Goal: Transaction & Acquisition: Purchase product/service

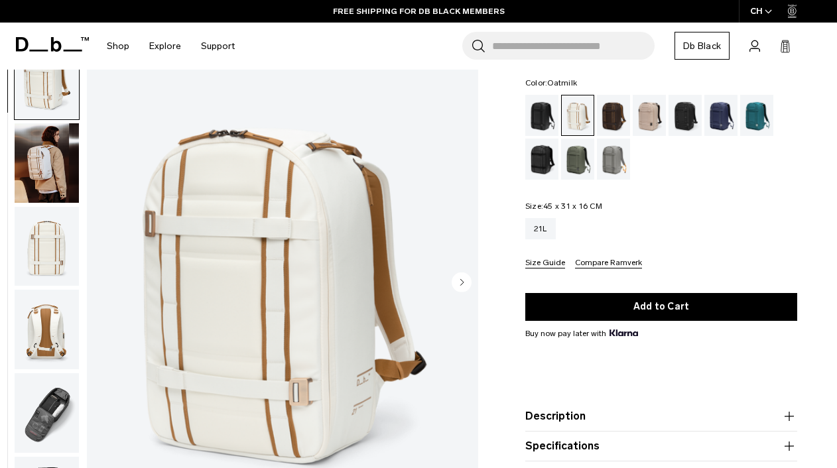
scroll to position [144, 0]
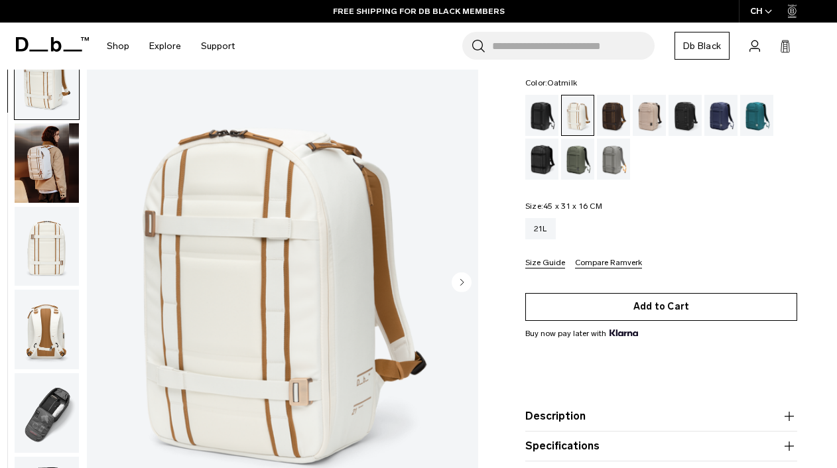
click at [610, 295] on button "Add to Cart" at bounding box center [662, 307] width 272 height 28
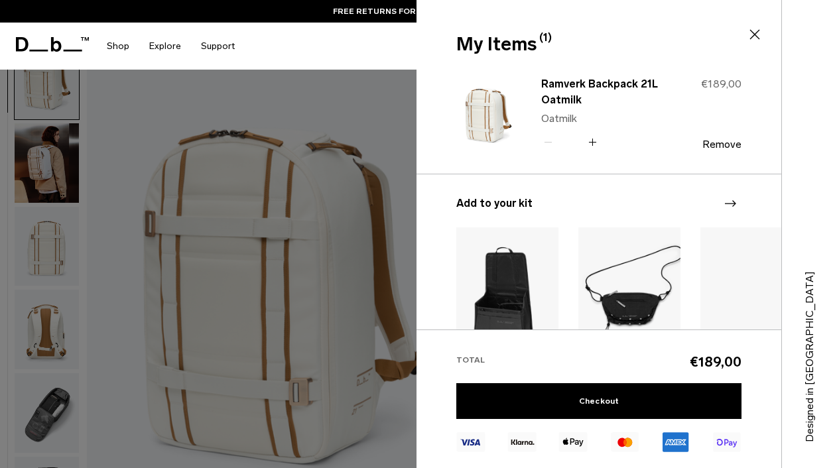
click at [748, 303] on img at bounding box center [752, 292] width 102 height 128
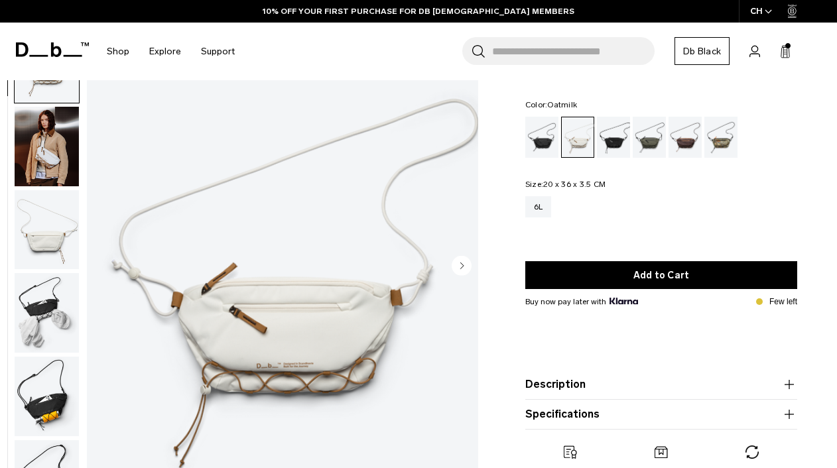
scroll to position [148, 0]
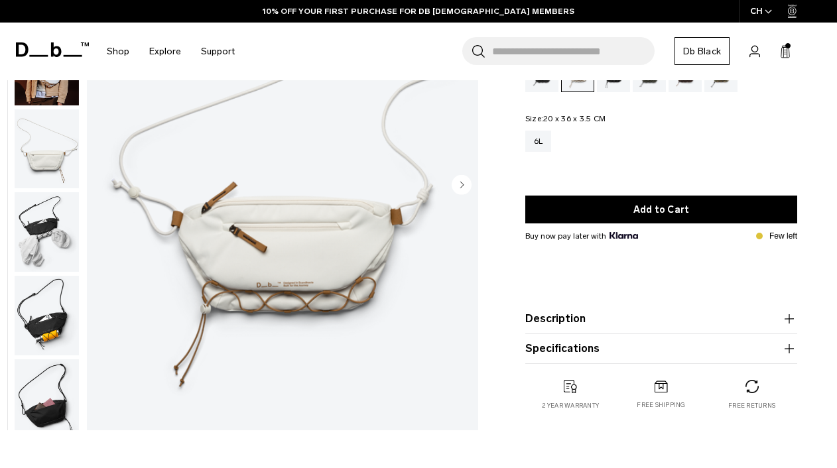
click at [30, 244] on img "button" at bounding box center [47, 232] width 64 height 80
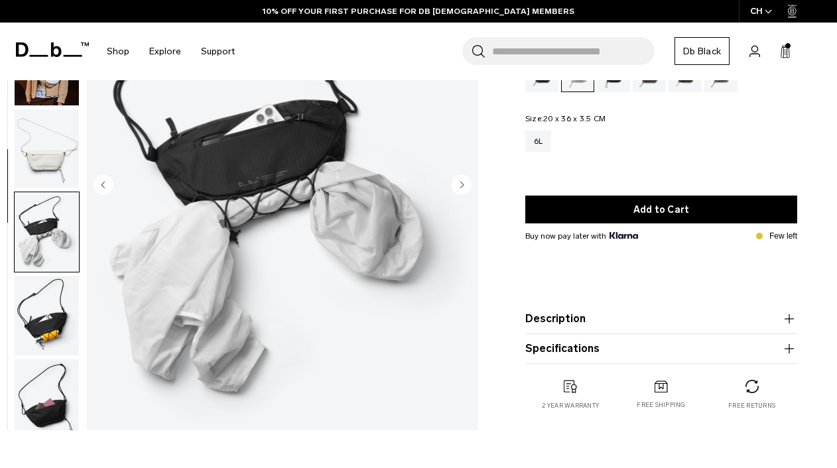
scroll to position [100, 0]
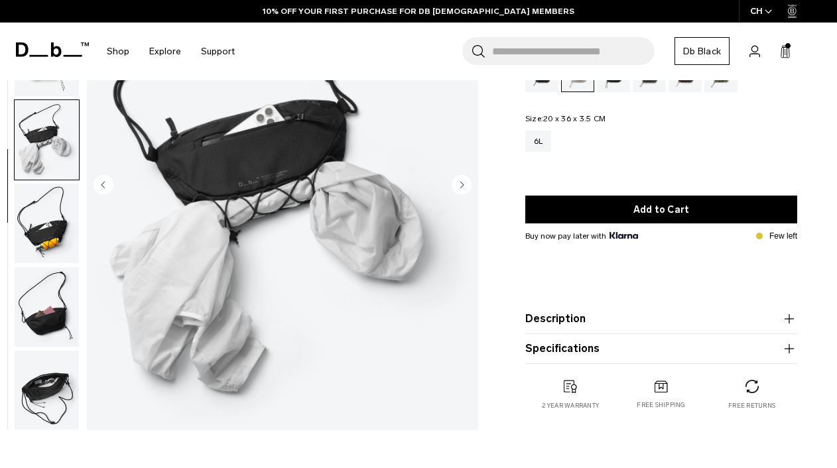
click at [38, 251] on img "button" at bounding box center [47, 224] width 64 height 80
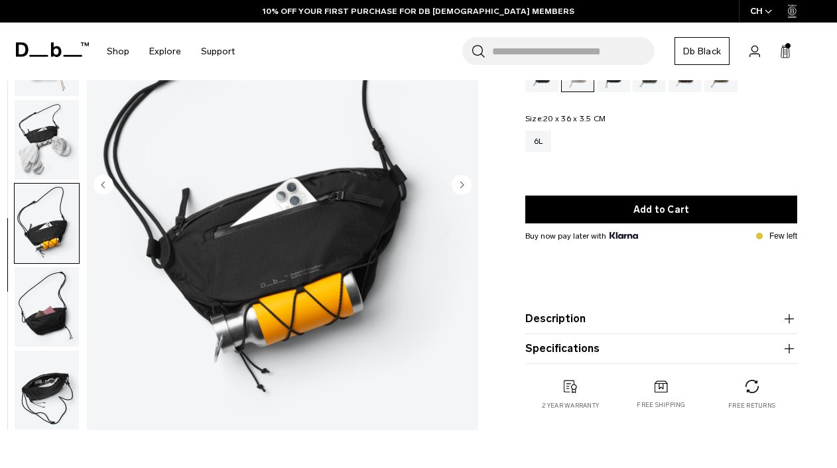
click at [48, 288] on img "button" at bounding box center [47, 307] width 64 height 80
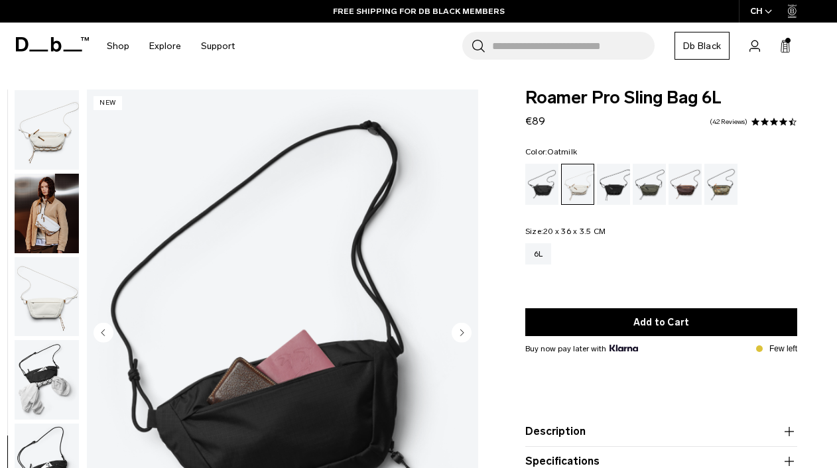
scroll to position [0, 0]
click at [60, 209] on img "button" at bounding box center [47, 214] width 64 height 80
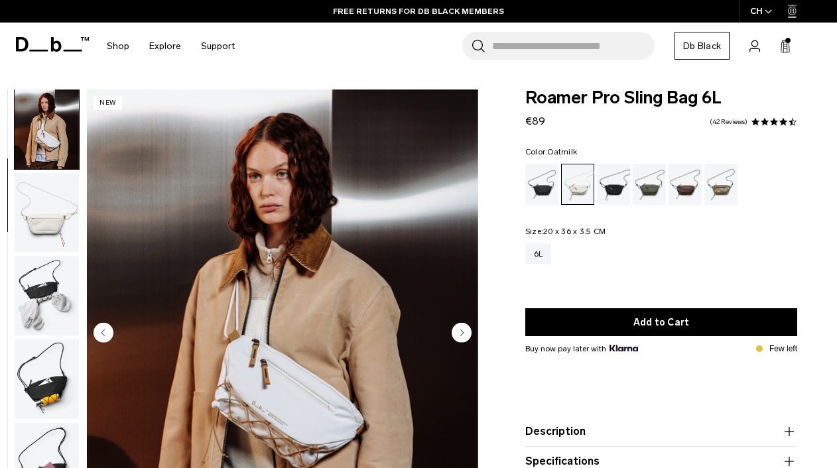
click at [783, 47] on icon at bounding box center [785, 46] width 11 height 13
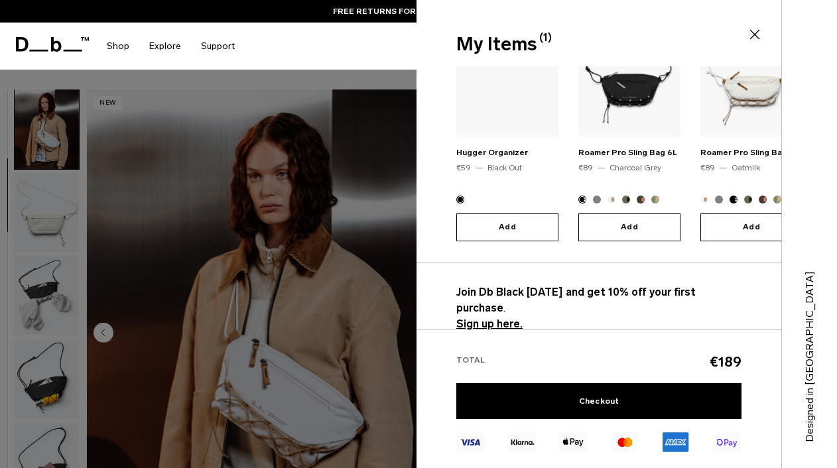
scroll to position [218, 0]
click at [582, 398] on link "Checkout" at bounding box center [599, 402] width 285 height 36
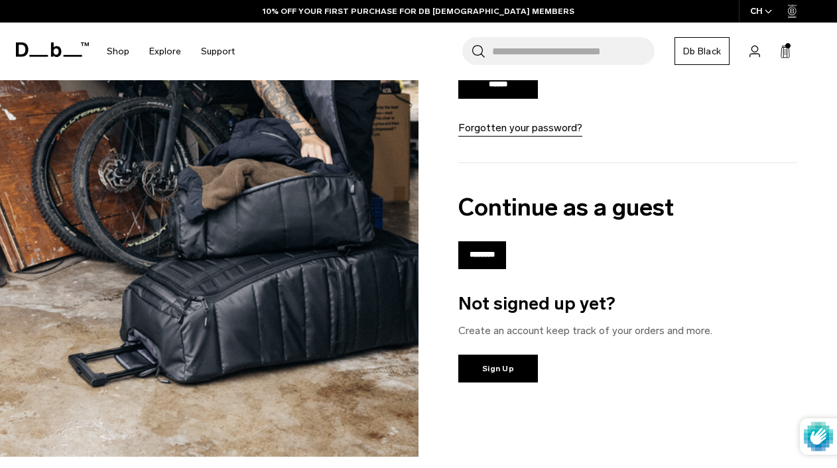
scroll to position [364, 0]
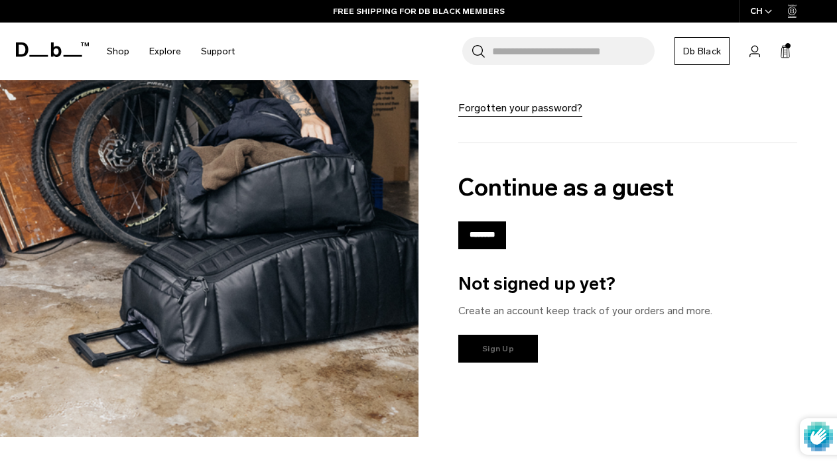
click at [496, 354] on link "Sign Up" at bounding box center [499, 349] width 80 height 28
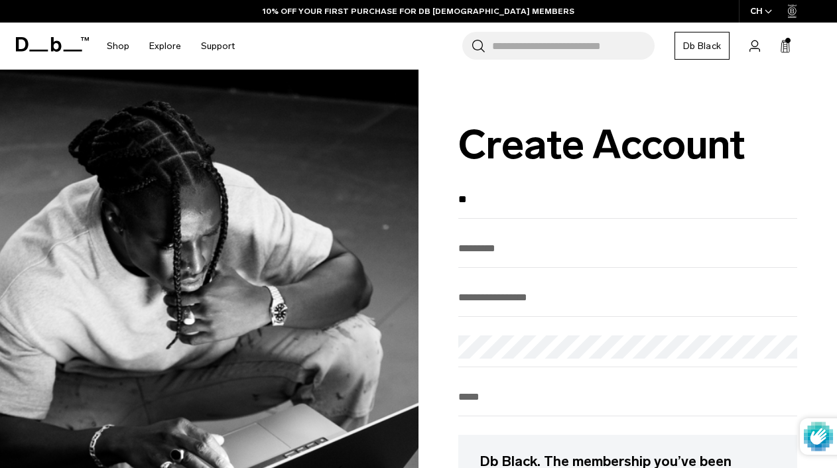
type input "*"
type input "**********"
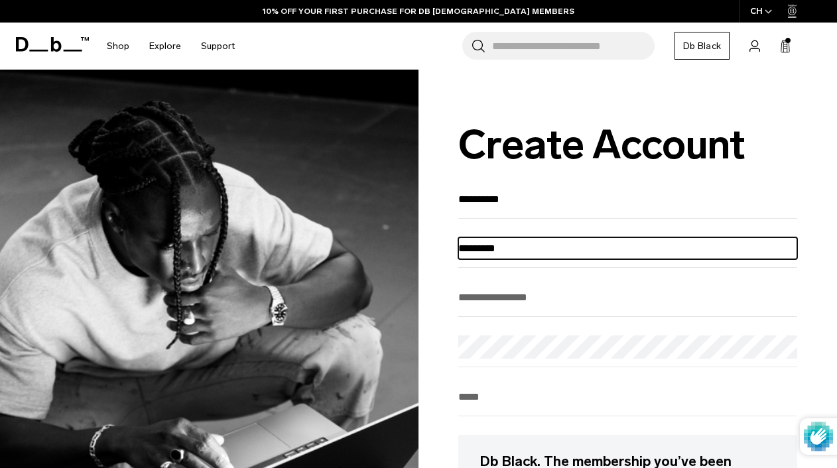
type input "********"
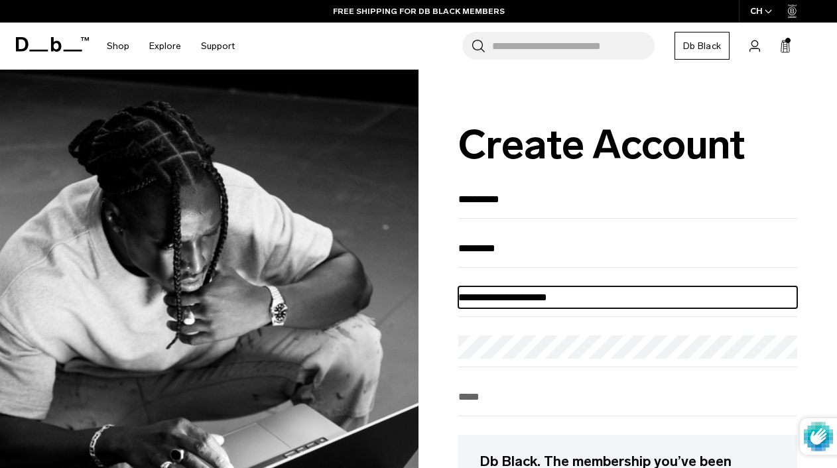
type input "**********"
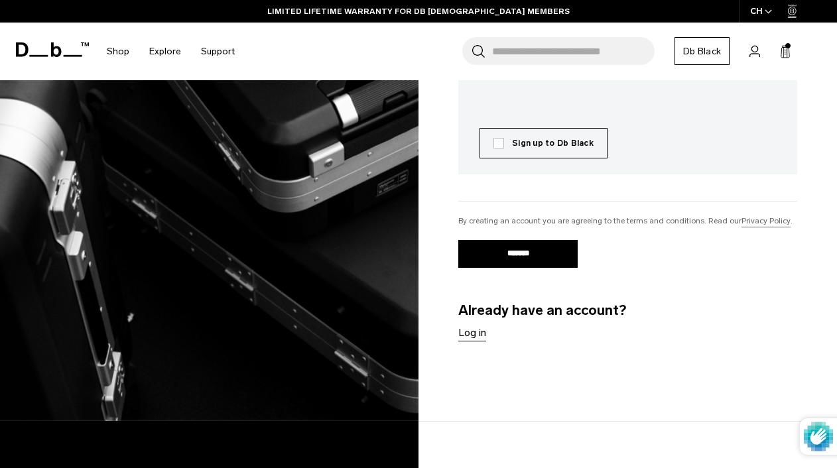
scroll to position [563, 0]
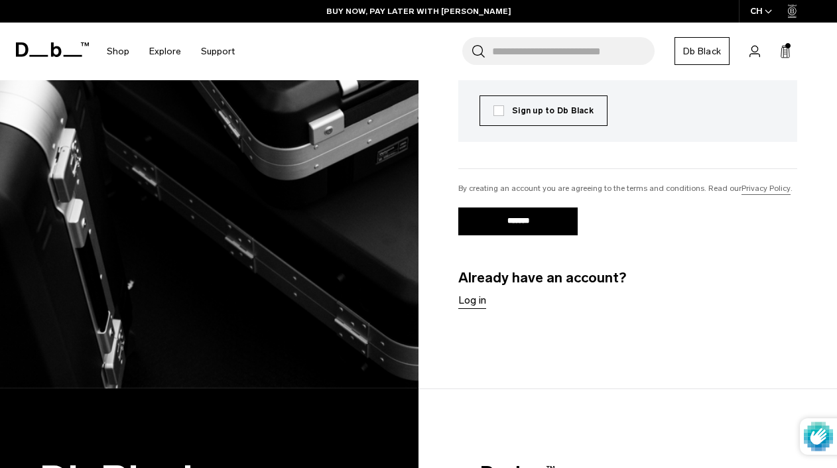
type input "**********"
click at [752, 12] on div "CH" at bounding box center [761, 11] width 45 height 23
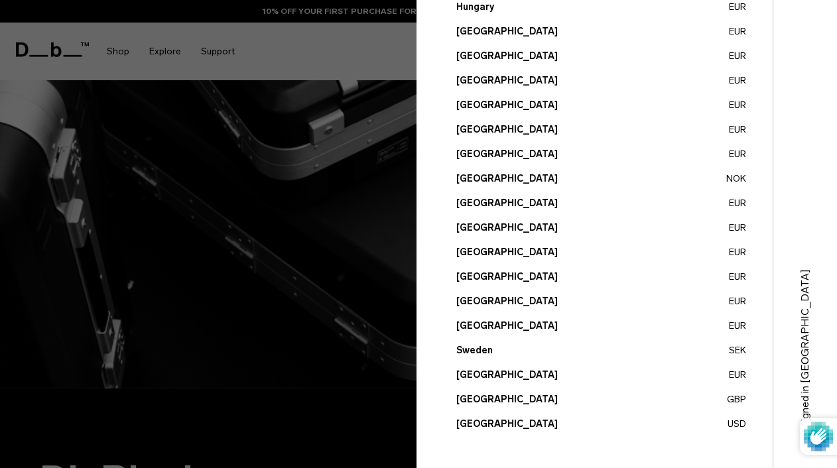
scroll to position [510, 0]
click at [488, 379] on button "Switzerland EUR" at bounding box center [602, 375] width 290 height 14
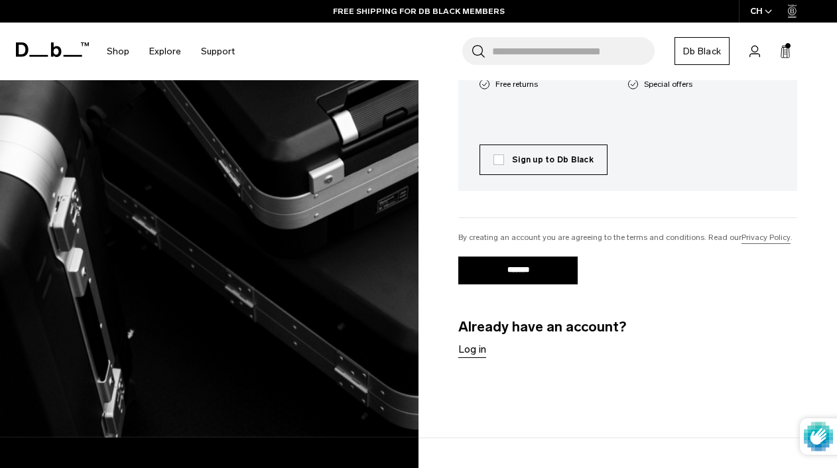
scroll to position [37, 0]
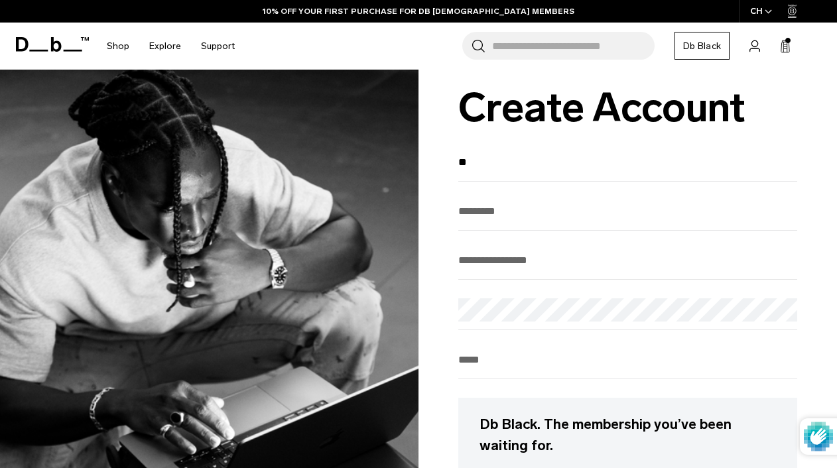
type input "*"
type input "**********"
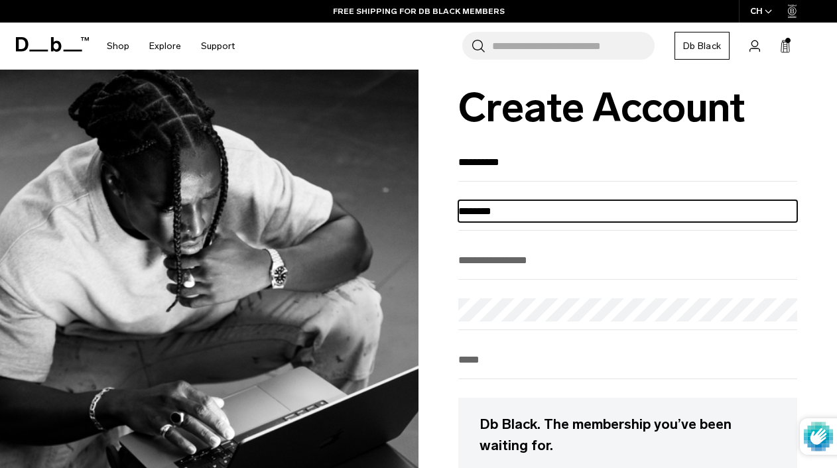
type input "********"
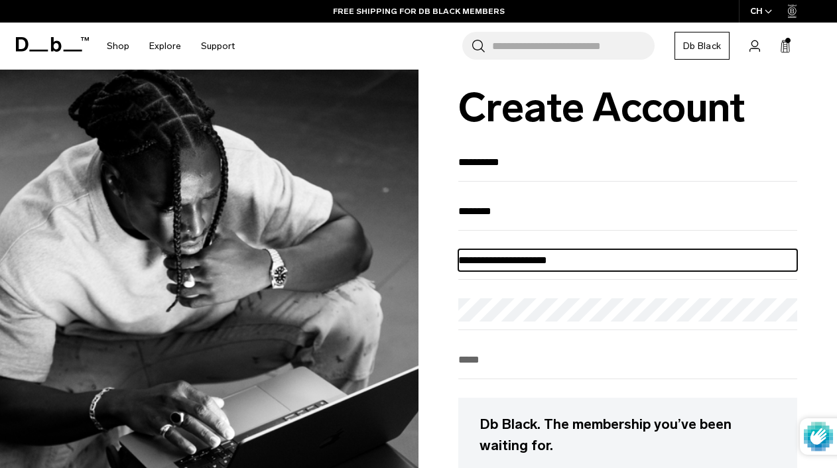
type input "**********"
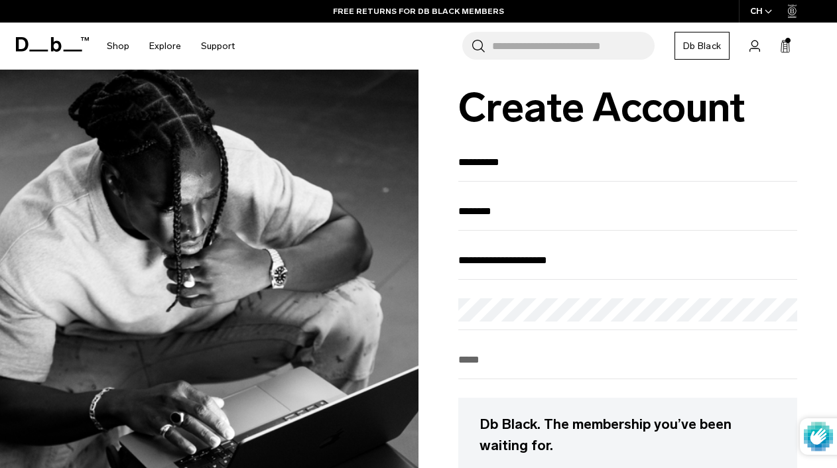
click at [471, 377] on div "Phone" at bounding box center [628, 364] width 339 height 31
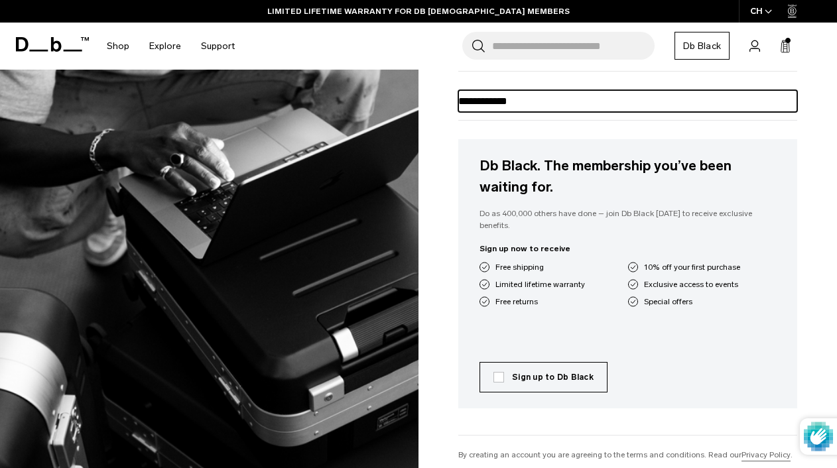
scroll to position [361, 0]
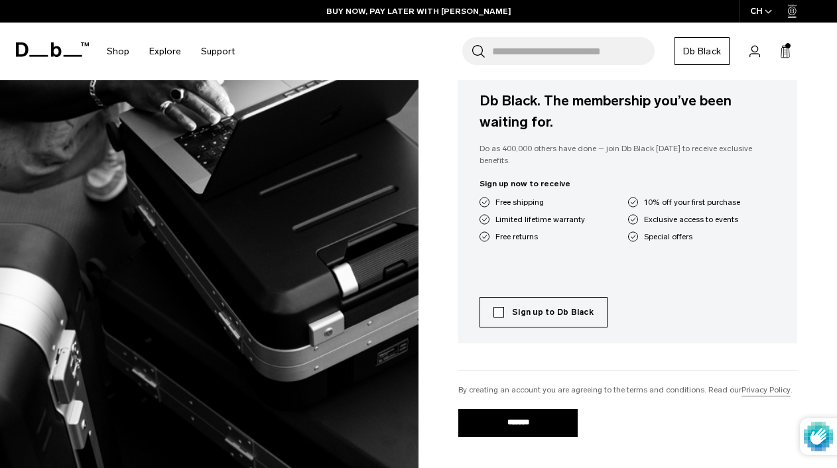
type input "**********"
click at [497, 307] on label "Sign up to Db Black" at bounding box center [544, 313] width 100 height 12
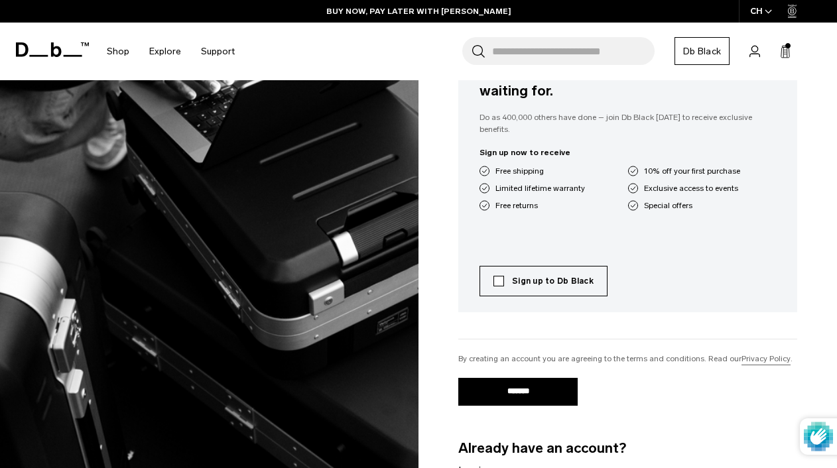
scroll to position [395, 0]
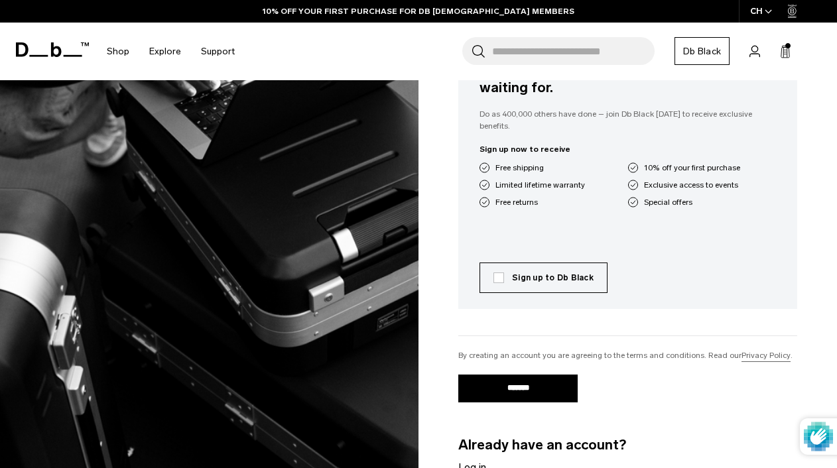
click at [494, 375] on input "*******" at bounding box center [518, 389] width 119 height 28
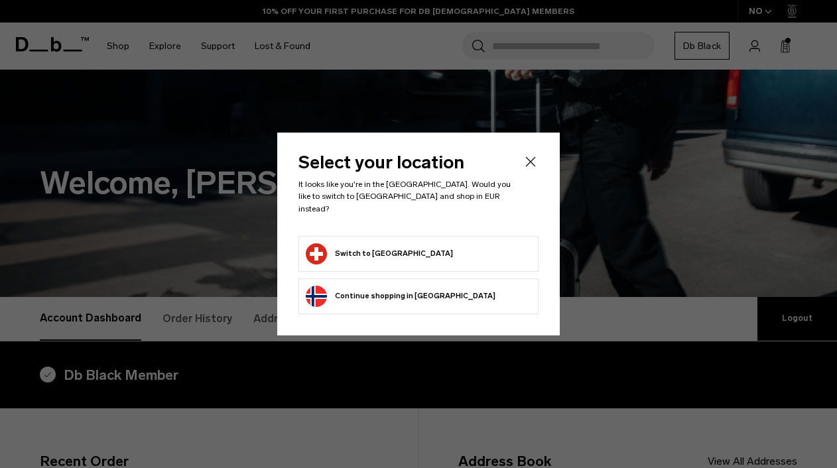
click at [352, 247] on button "Switch to Switzerland" at bounding box center [379, 254] width 147 height 21
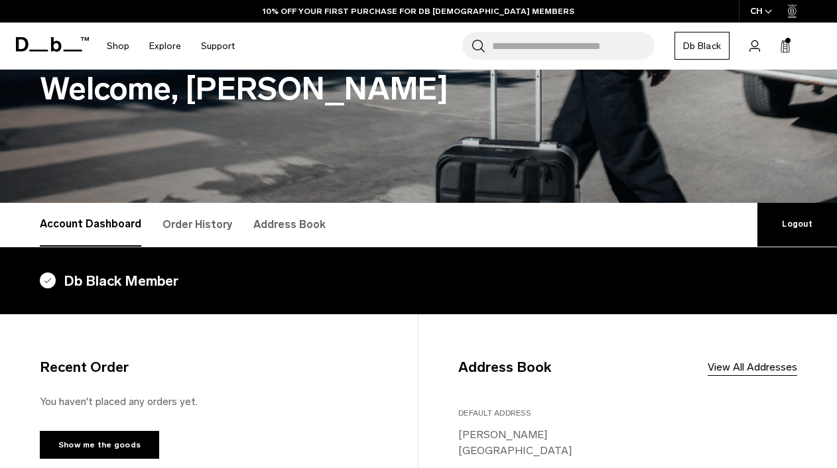
scroll to position [245, 0]
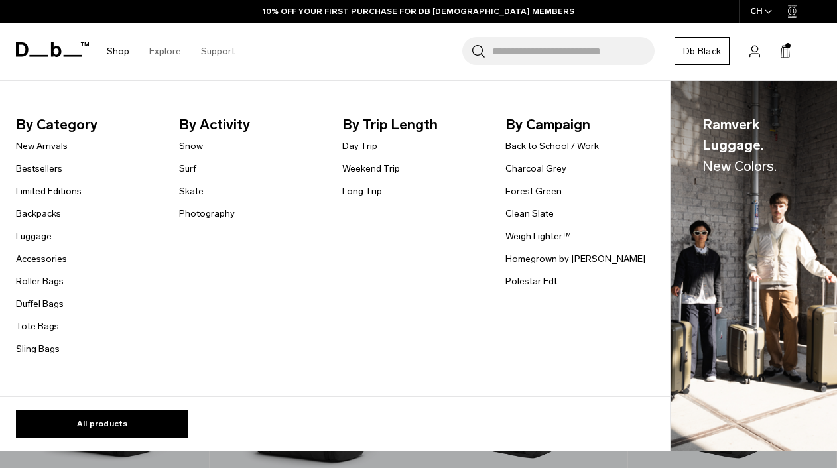
scroll to position [76, 0]
click at [41, 211] on link "Backpacks" at bounding box center [38, 214] width 45 height 14
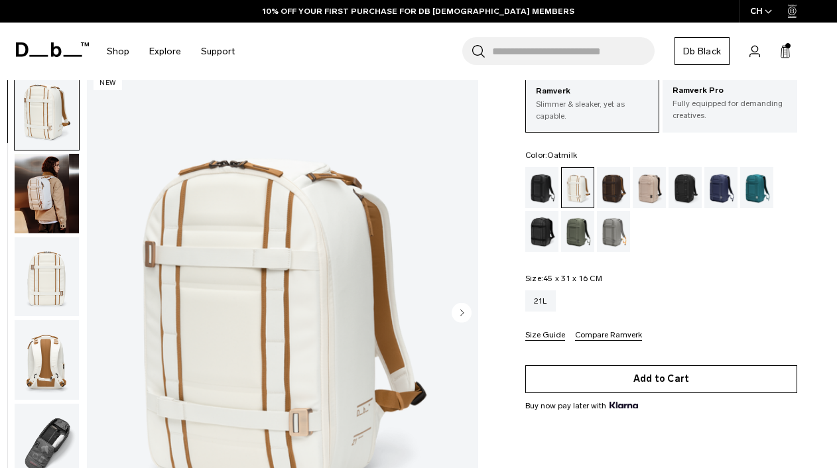
click at [612, 385] on button "Add to Cart" at bounding box center [662, 380] width 272 height 28
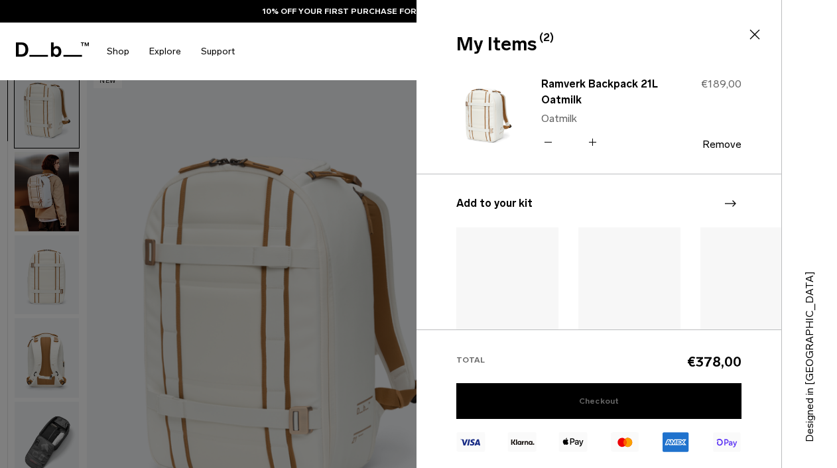
scroll to position [119, 0]
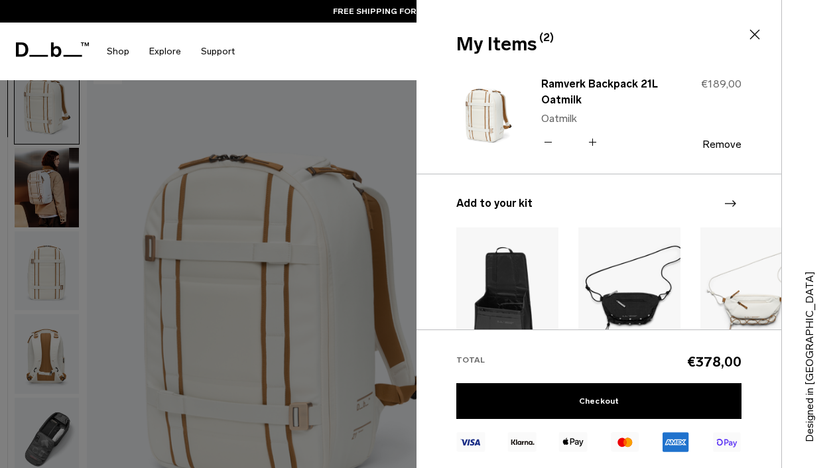
click at [545, 141] on icon at bounding box center [548, 142] width 13 height 19
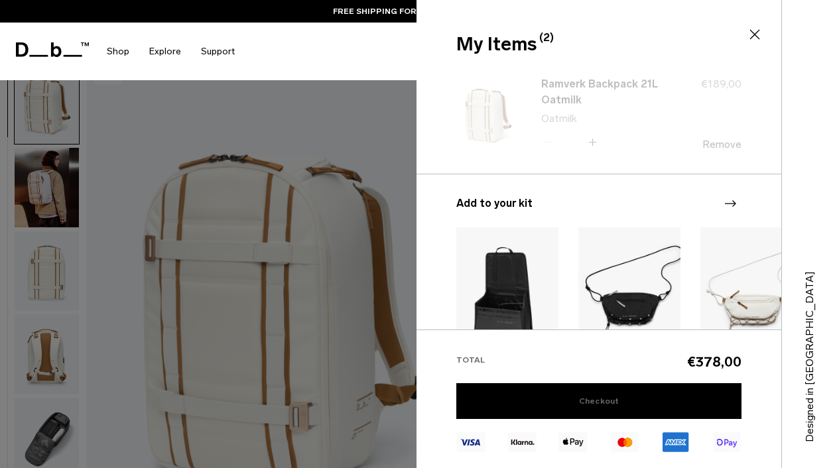
click at [610, 388] on link "Checkout" at bounding box center [599, 402] width 285 height 36
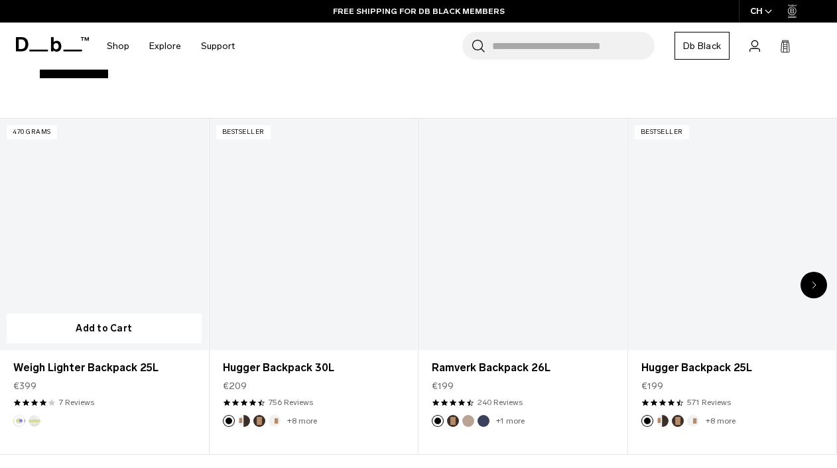
scroll to position [401, 0]
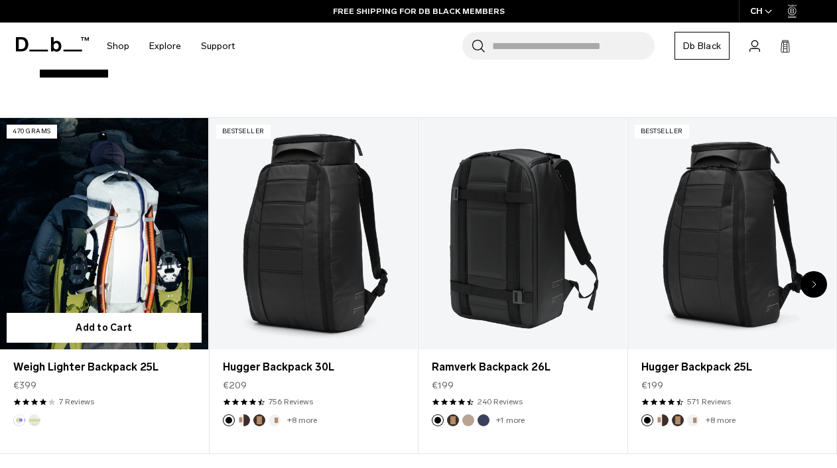
click at [127, 255] on link "Weigh Lighter Backpack 25L" at bounding box center [104, 233] width 208 height 231
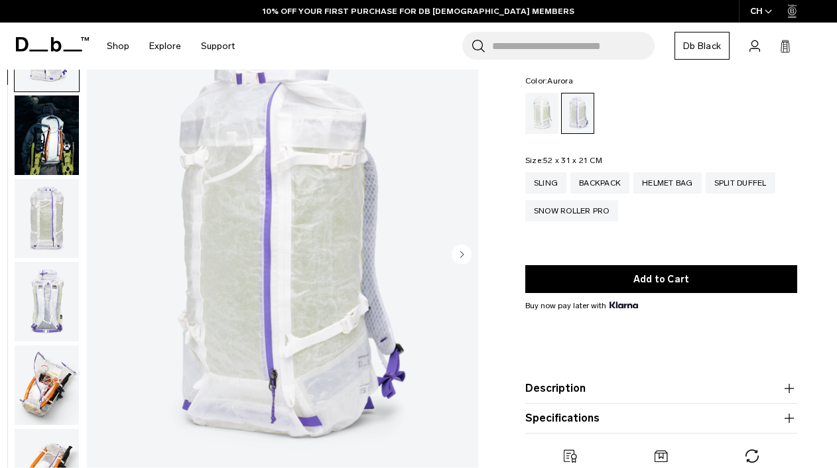
click at [34, 406] on img "button" at bounding box center [47, 386] width 64 height 80
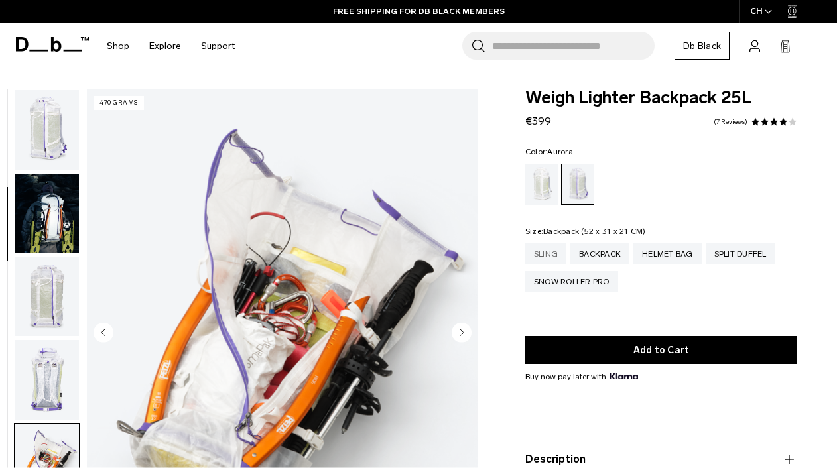
click at [551, 261] on div "Sling" at bounding box center [546, 254] width 41 height 21
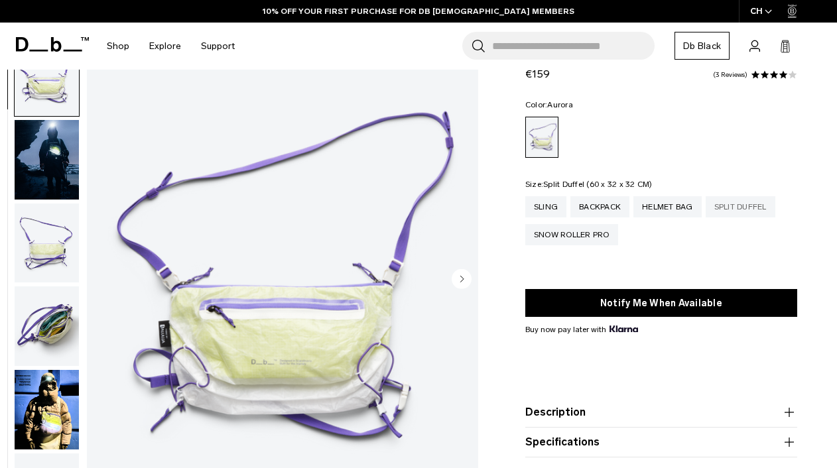
click at [753, 210] on div "Split Duffel" at bounding box center [741, 206] width 70 height 21
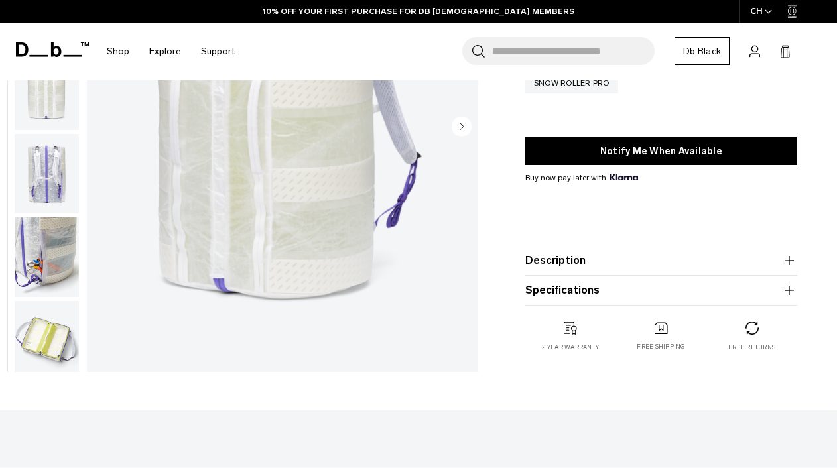
scroll to position [207, 0]
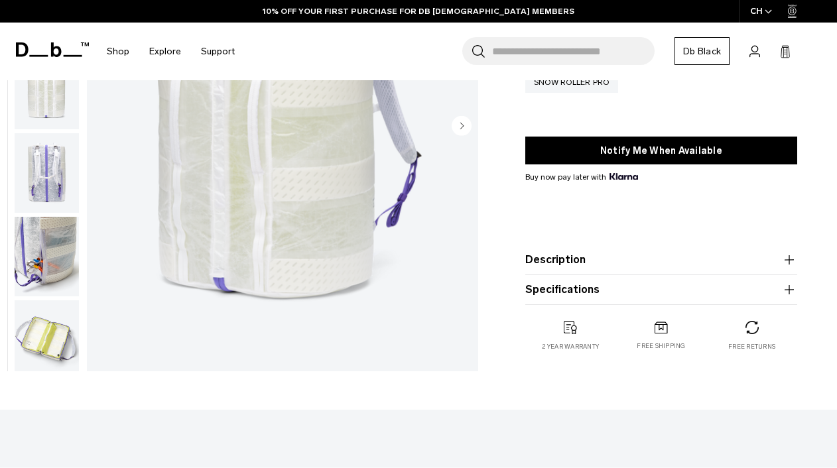
click at [15, 364] on img "button" at bounding box center [47, 341] width 64 height 80
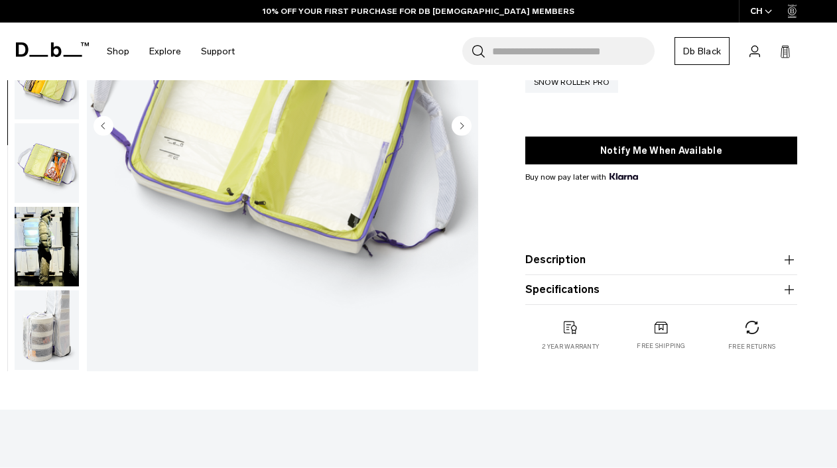
click at [36, 342] on ul at bounding box center [47, 127] width 66 height 489
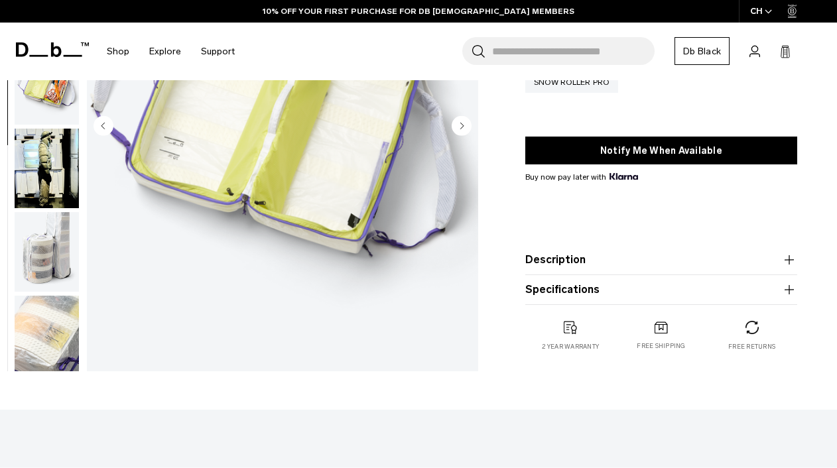
click at [275, 159] on img "6 / 12" at bounding box center [282, 127] width 391 height 489
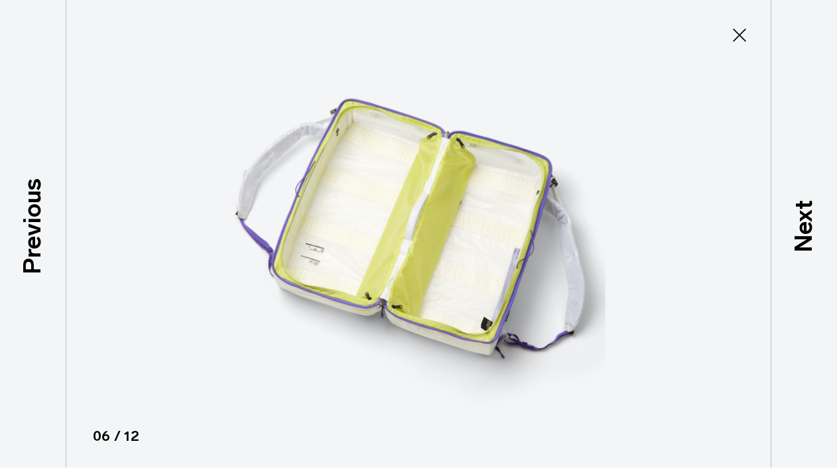
click at [742, 29] on icon at bounding box center [739, 35] width 21 height 21
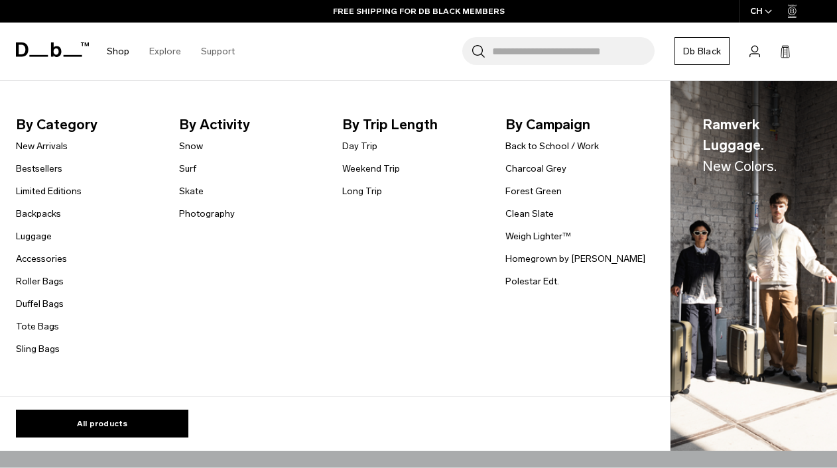
click at [113, 45] on link "Shop" at bounding box center [118, 51] width 23 height 47
click at [59, 146] on link "New Arrivals" at bounding box center [42, 146] width 52 height 14
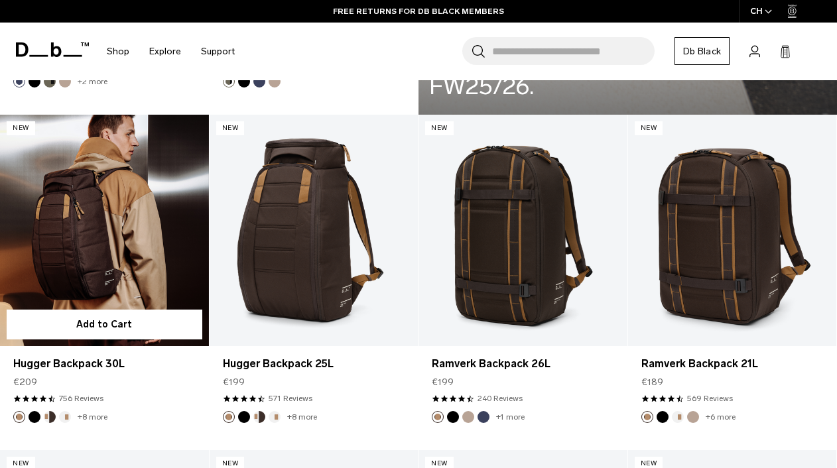
scroll to position [1909, 0]
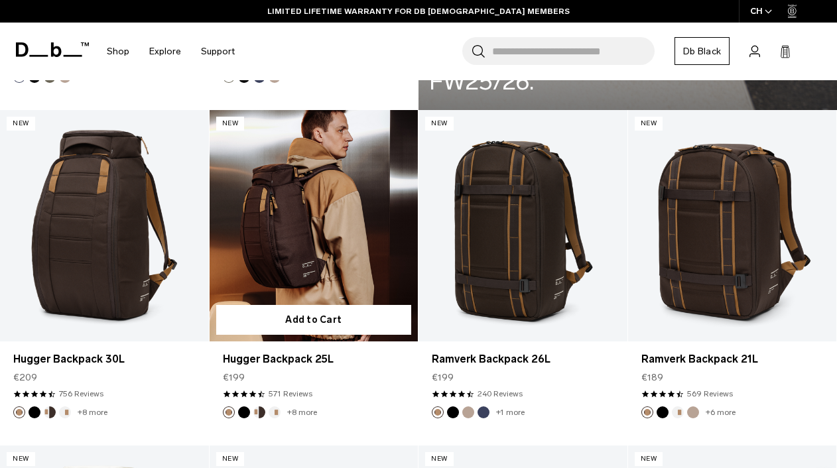
click at [307, 234] on link "Hugger Backpack 25L" at bounding box center [314, 226] width 209 height 232
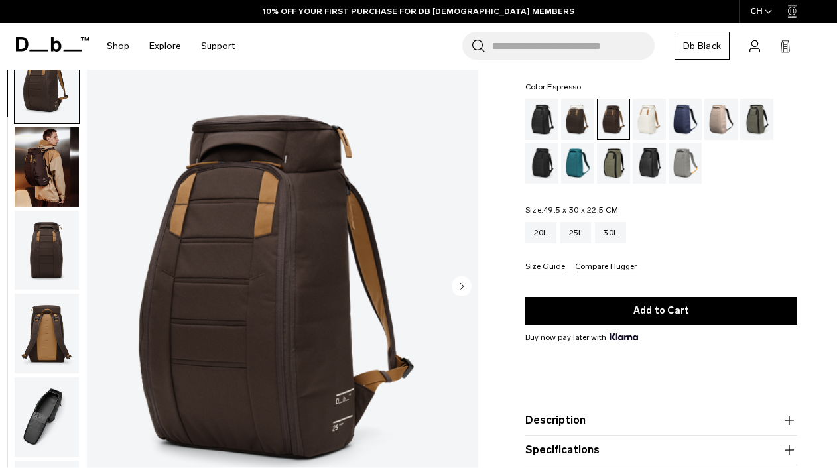
click at [652, 112] on div "Oatmilk" at bounding box center [650, 119] width 34 height 41
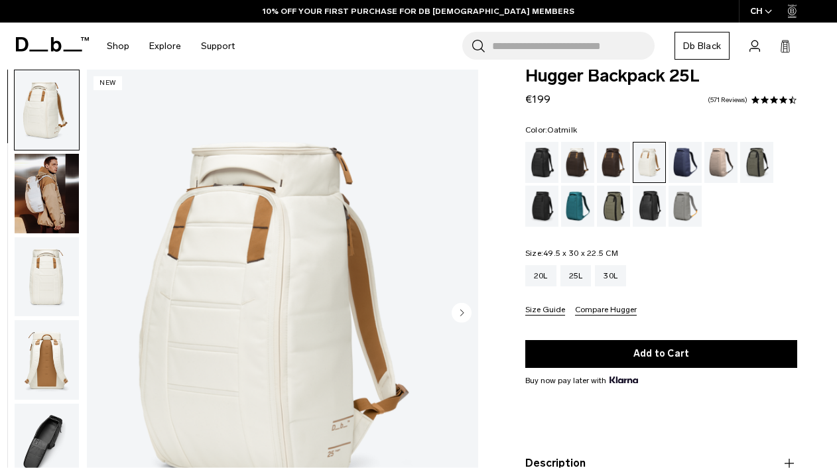
scroll to position [130, 0]
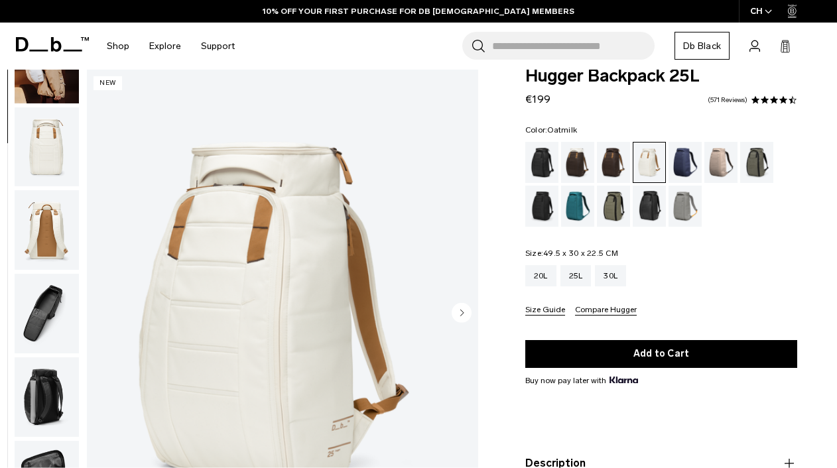
click at [60, 325] on img "button" at bounding box center [47, 314] width 64 height 80
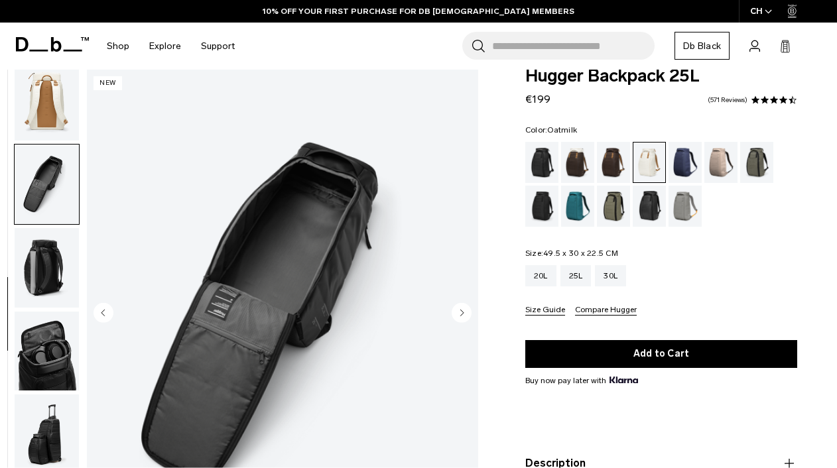
scroll to position [0, 0]
click at [70, 345] on img "button" at bounding box center [47, 352] width 64 height 80
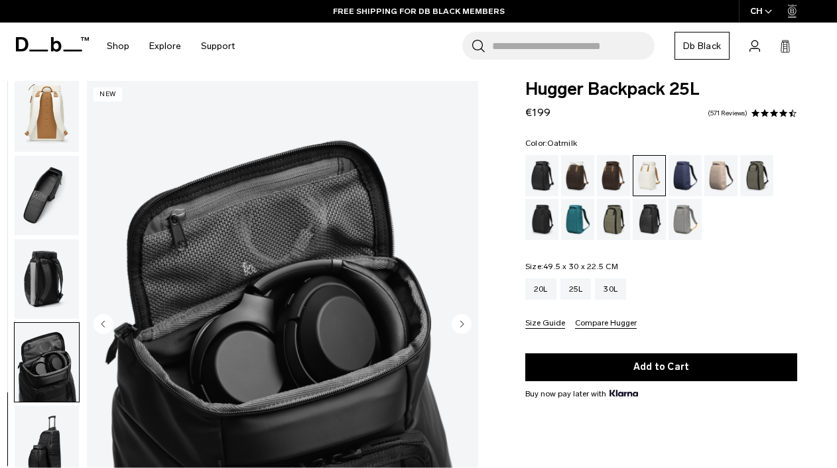
scroll to position [12, 0]
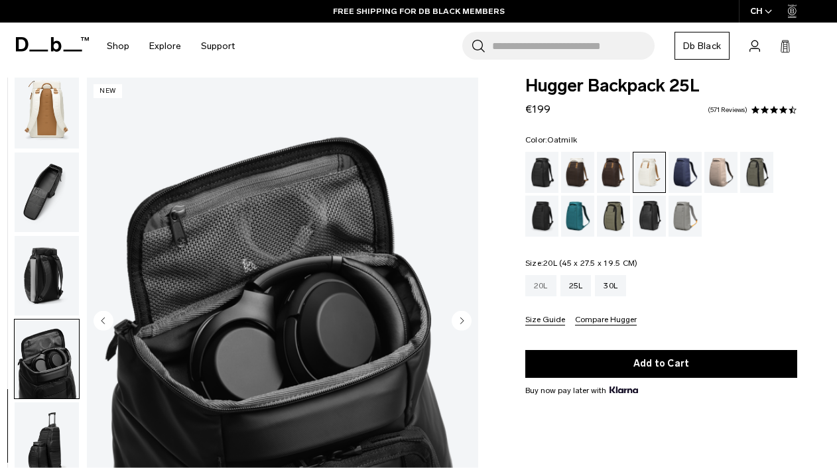
click at [538, 289] on div "20L" at bounding box center [541, 285] width 31 height 21
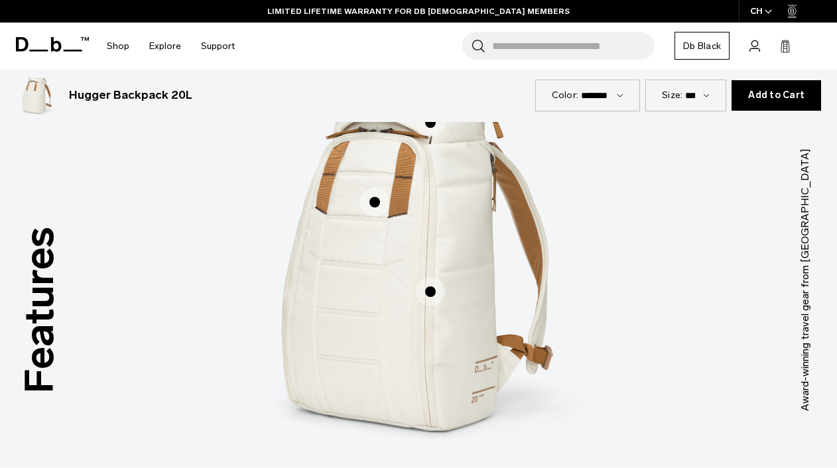
scroll to position [1567, 0]
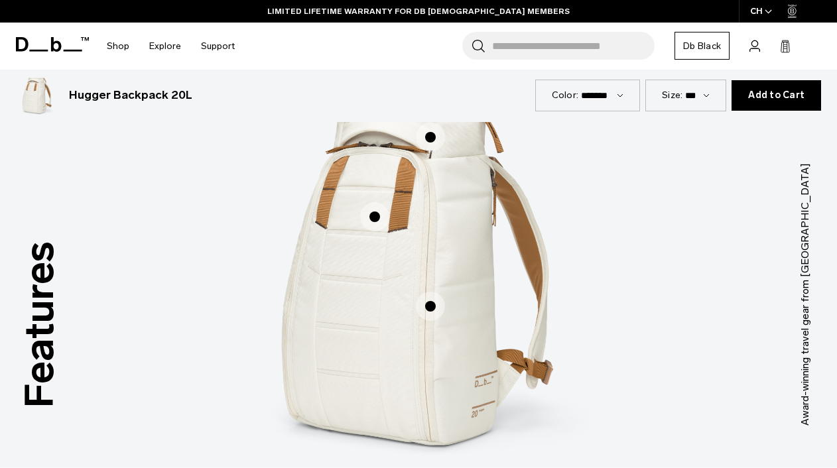
click at [432, 292] on span "1 / 3" at bounding box center [430, 306] width 29 height 29
click at [433, 300] on span "1 / 3" at bounding box center [430, 306] width 29 height 29
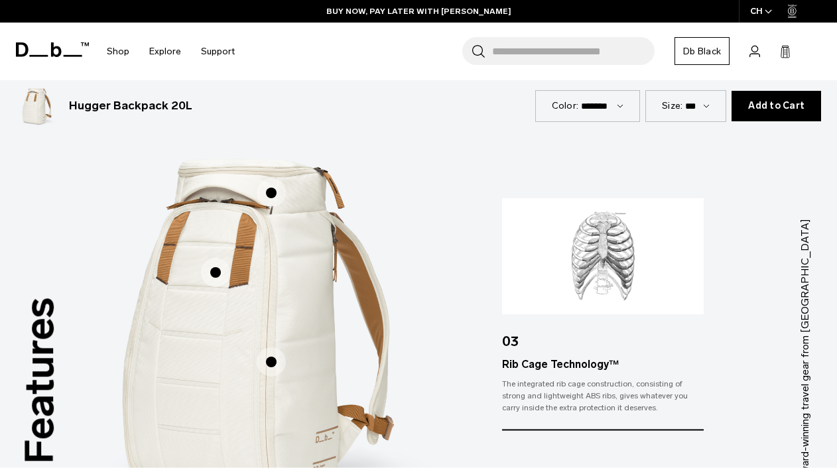
scroll to position [1514, 0]
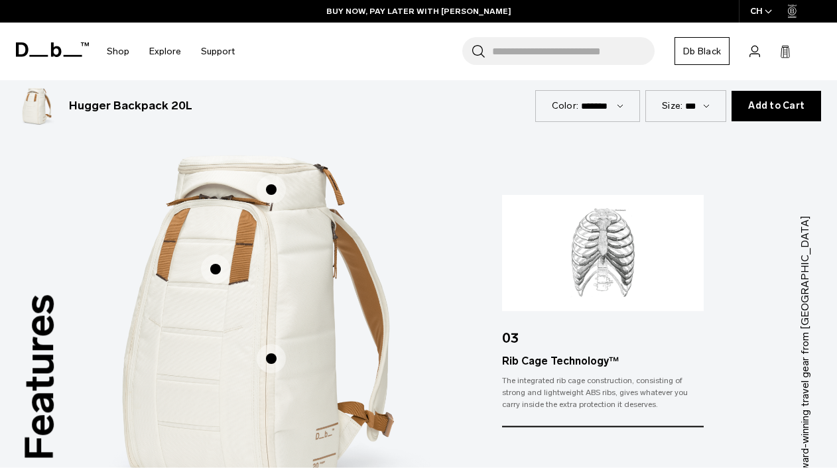
click at [209, 255] on span "1 / 3" at bounding box center [215, 269] width 29 height 29
click at [219, 255] on span "1 / 3" at bounding box center [215, 269] width 29 height 29
click at [218, 255] on span "1 / 3" at bounding box center [215, 269] width 29 height 29
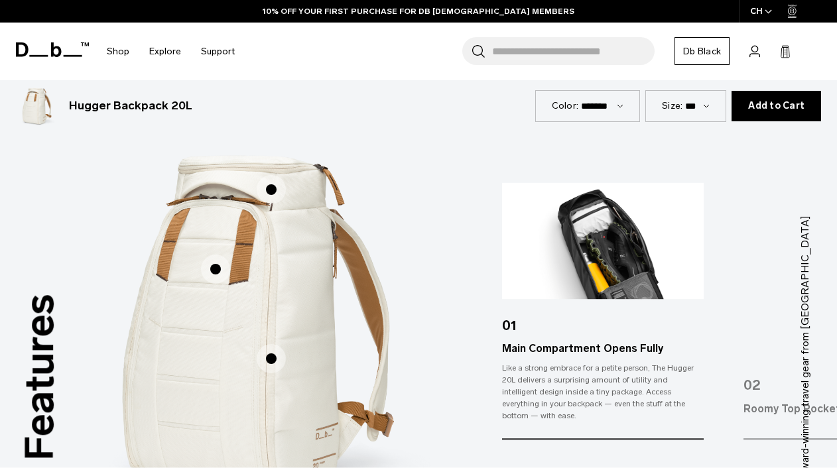
click at [601, 262] on img "1 / 3" at bounding box center [603, 241] width 202 height 116
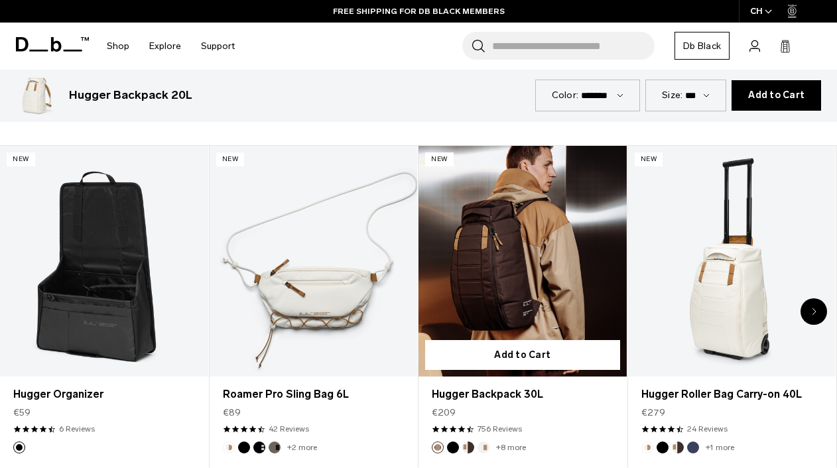
scroll to position [2663, 0]
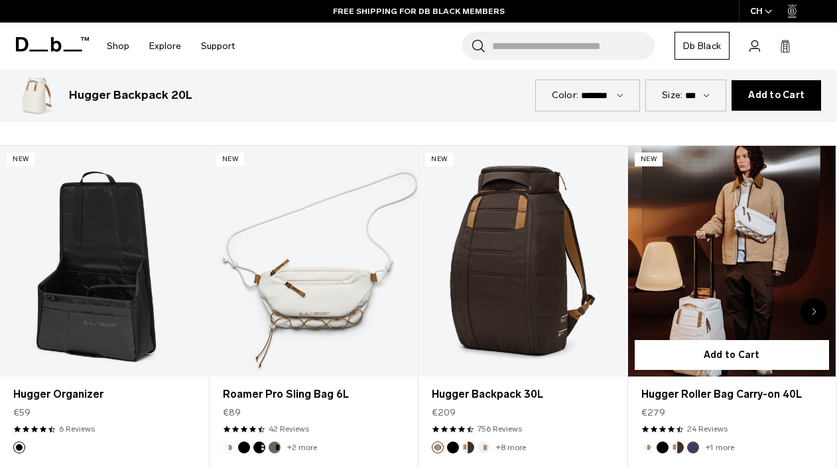
click at [759, 286] on link "Hugger Roller Bag Carry-on 40L" at bounding box center [732, 261] width 208 height 231
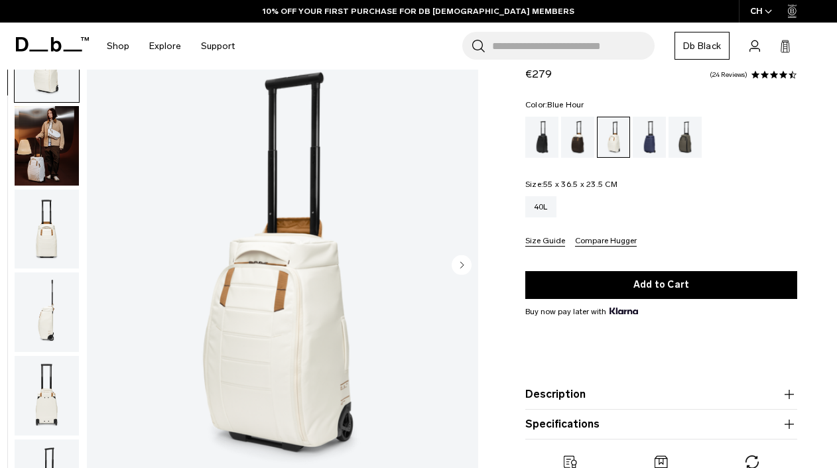
click at [650, 143] on div "Blue Hour" at bounding box center [650, 137] width 34 height 41
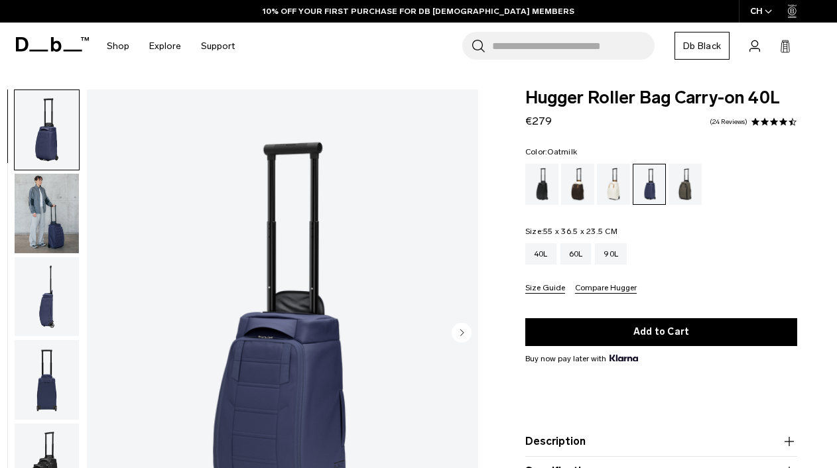
click at [610, 184] on div "Oatmilk" at bounding box center [614, 184] width 34 height 41
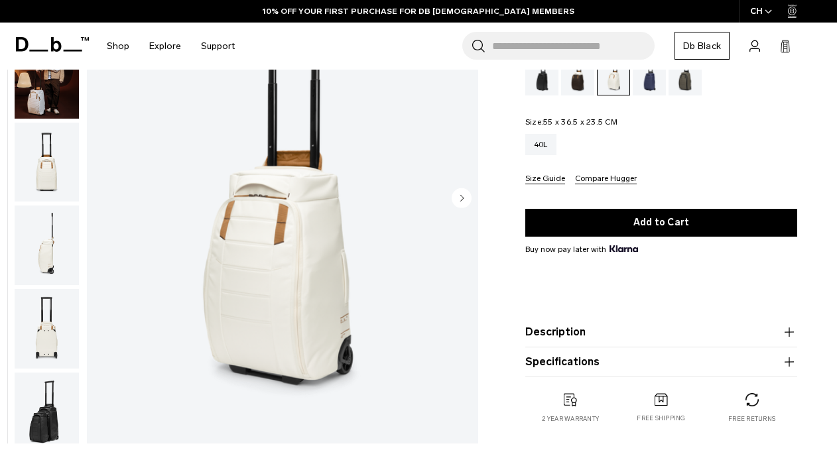
scroll to position [121, 0]
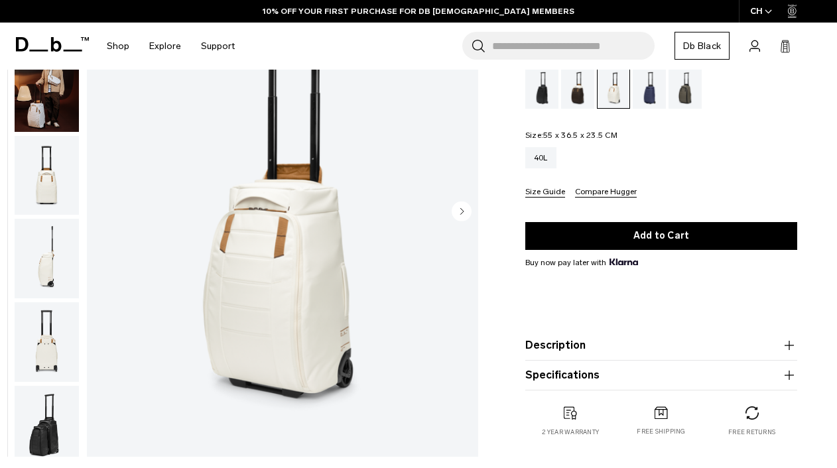
click at [462, 201] on img "1 / 11" at bounding box center [282, 212] width 391 height 489
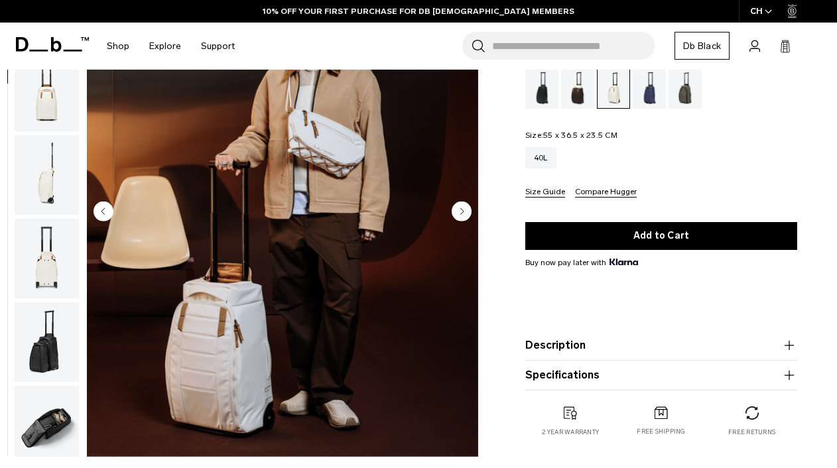
scroll to position [84, 0]
click at [462, 201] on img "2 / 11" at bounding box center [282, 212] width 391 height 489
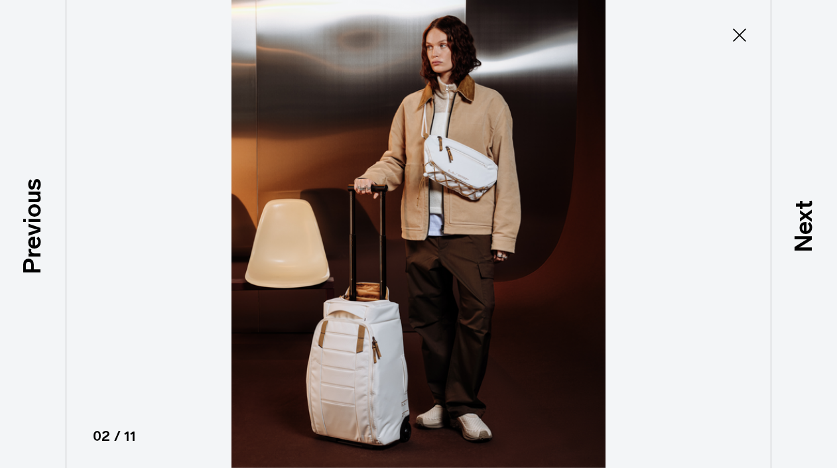
click at [739, 33] on icon at bounding box center [739, 35] width 21 height 21
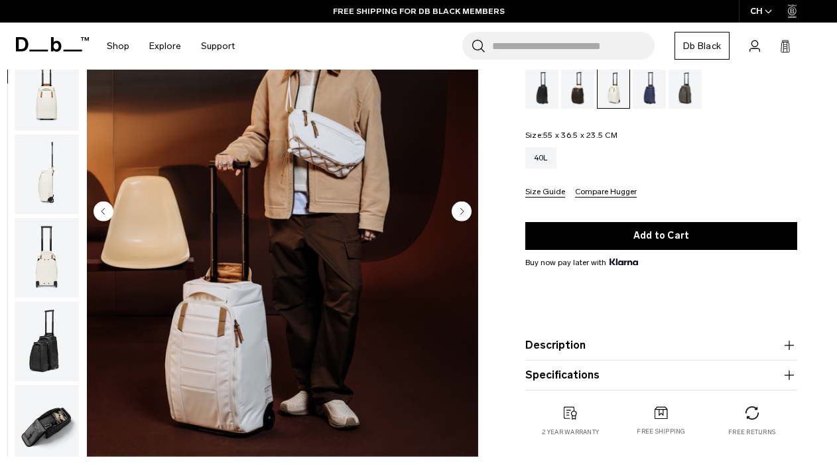
click at [458, 215] on circle "Next slide" at bounding box center [462, 211] width 20 height 20
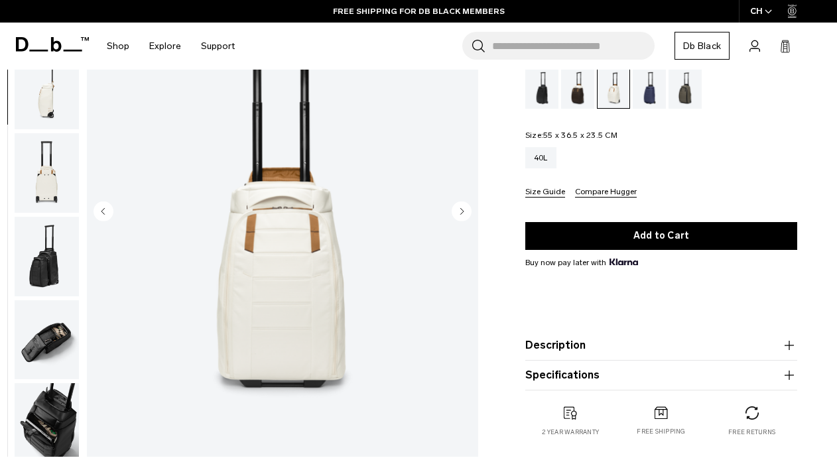
click at [458, 215] on circle "Next slide" at bounding box center [462, 211] width 20 height 20
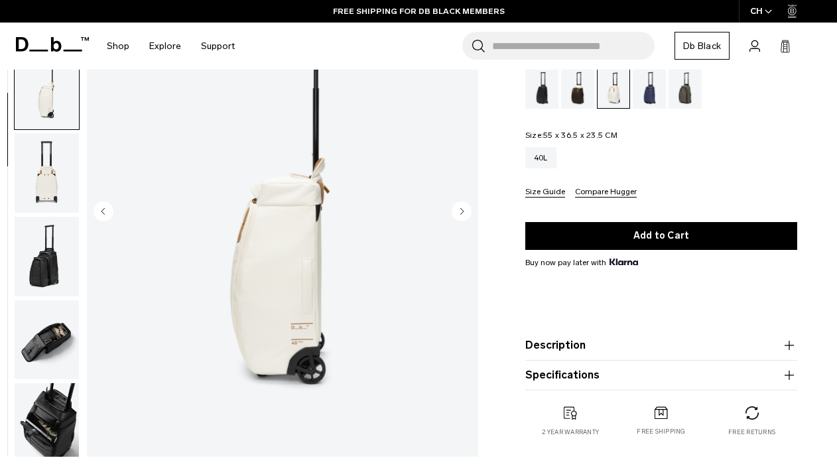
scroll to position [253, 0]
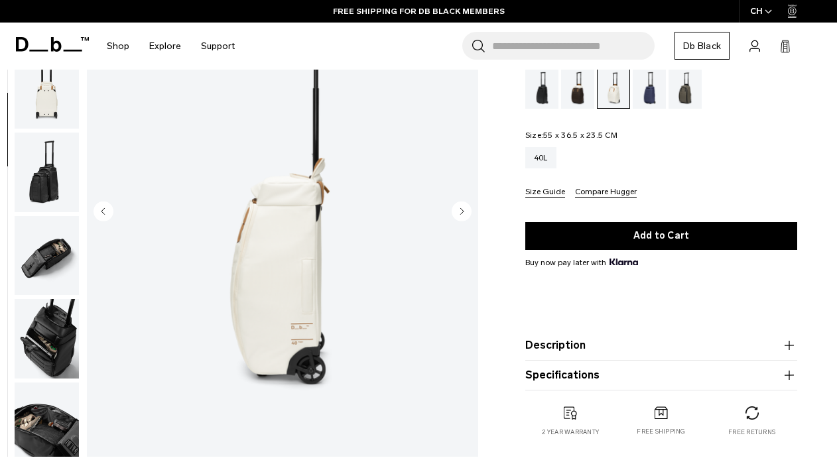
click at [458, 215] on circle "Next slide" at bounding box center [462, 211] width 20 height 20
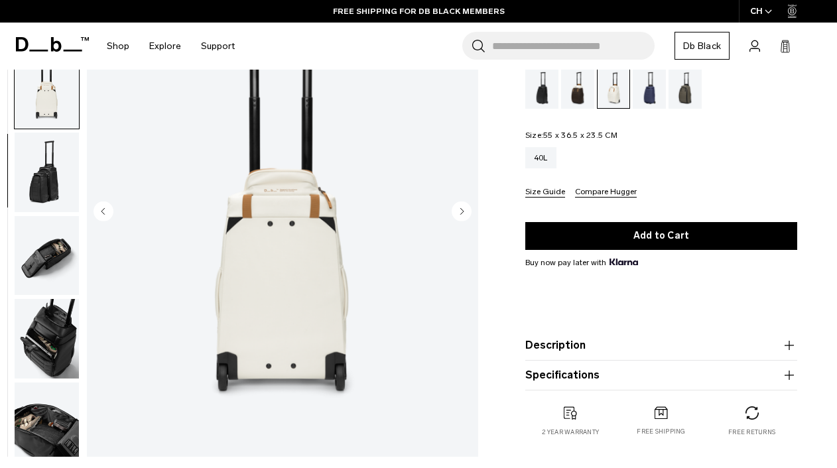
scroll to position [338, 0]
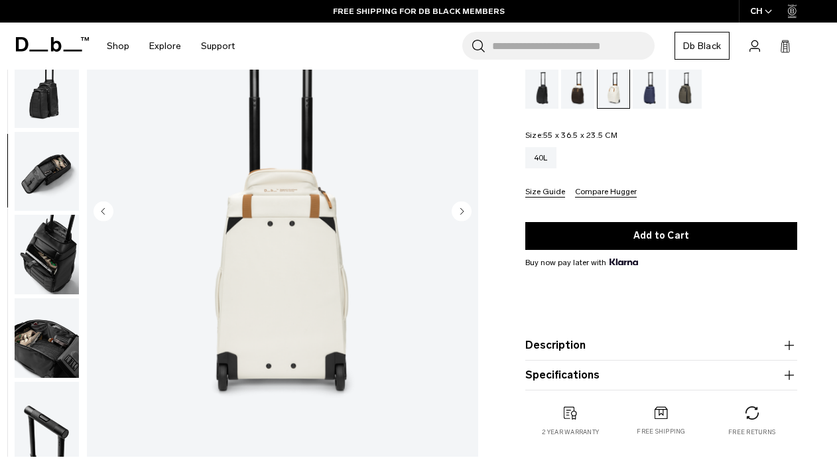
click at [458, 215] on circle "Next slide" at bounding box center [462, 211] width 20 height 20
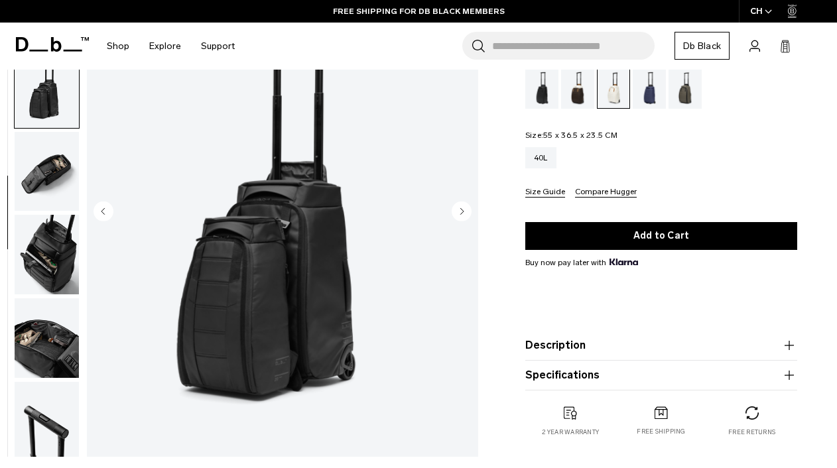
scroll to position [422, 0]
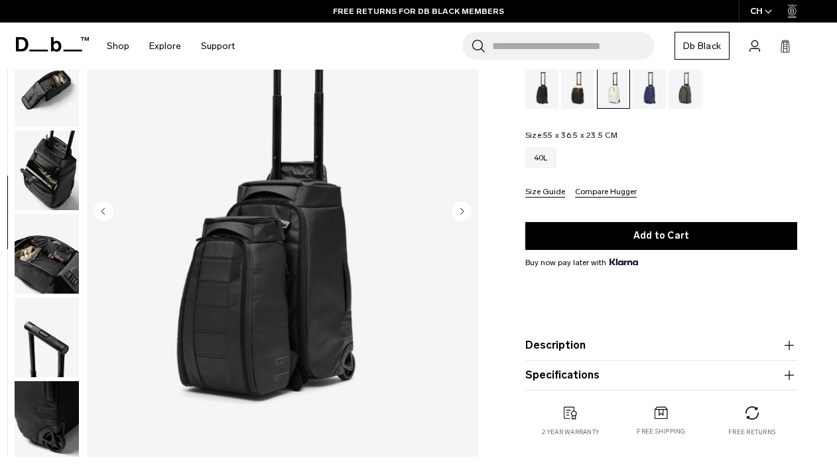
click at [458, 215] on circle "Next slide" at bounding box center [462, 211] width 20 height 20
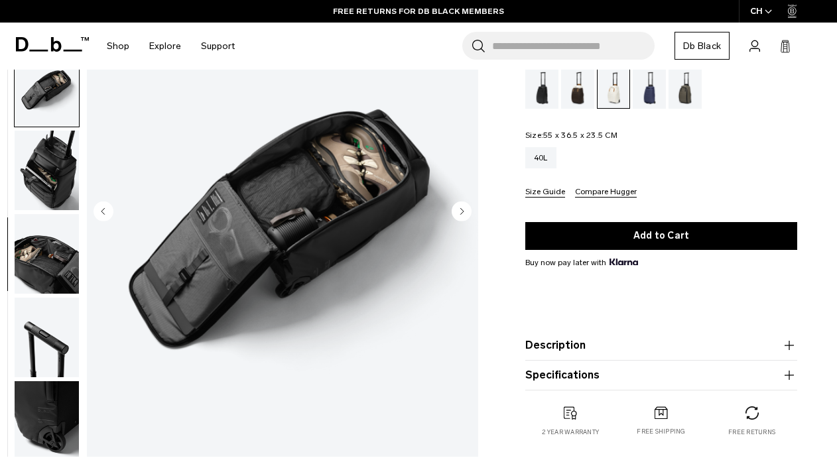
scroll to position [437, 0]
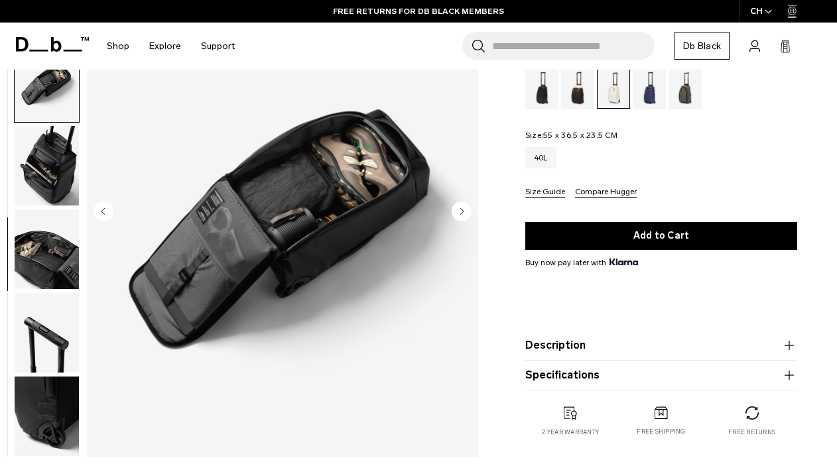
click at [458, 215] on circle "Next slide" at bounding box center [462, 211] width 20 height 20
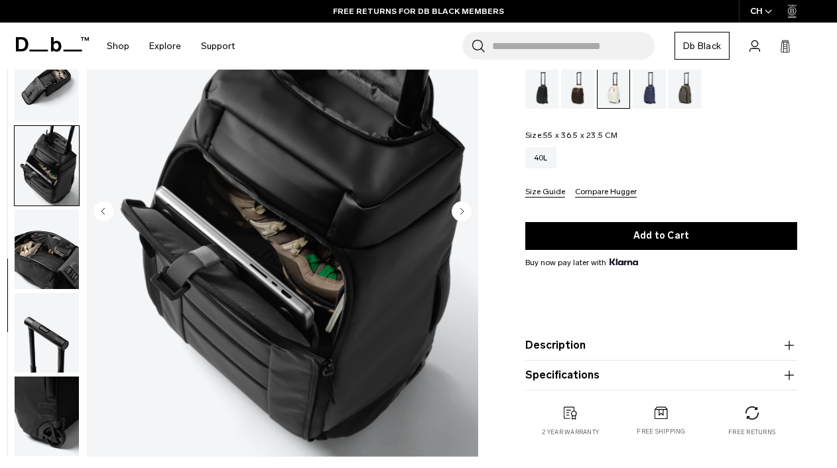
click at [458, 215] on circle "Next slide" at bounding box center [462, 211] width 20 height 20
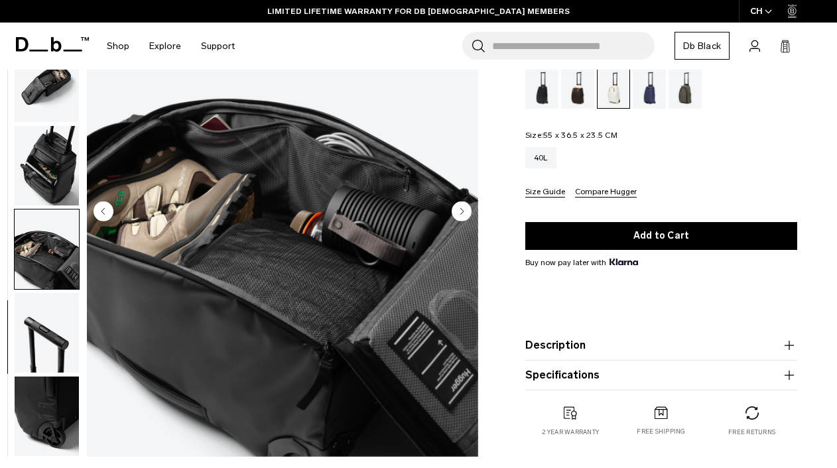
click at [458, 215] on circle "Next slide" at bounding box center [462, 211] width 20 height 20
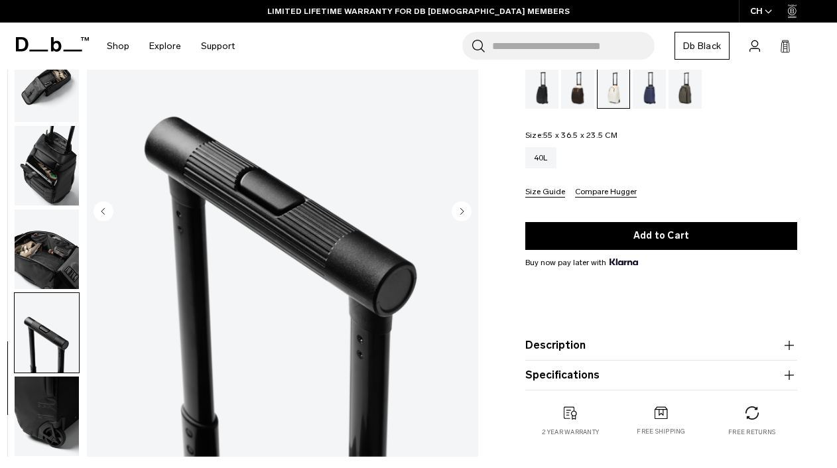
click at [458, 215] on circle "Next slide" at bounding box center [462, 211] width 20 height 20
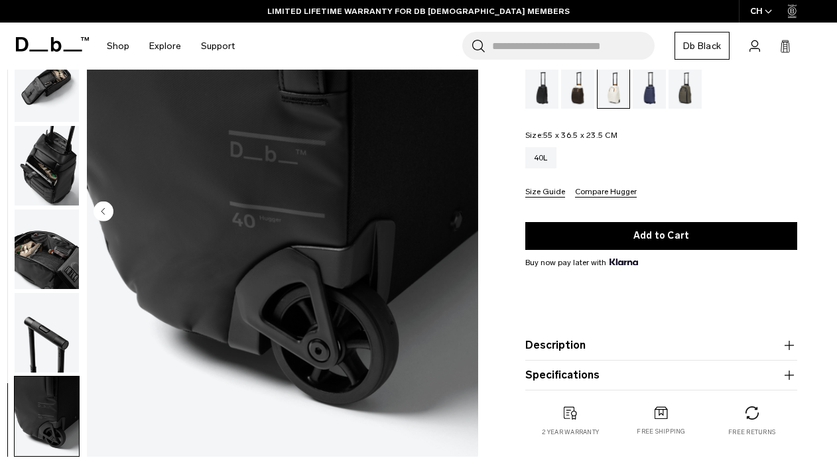
click at [458, 215] on img "11 / 11" at bounding box center [282, 212] width 391 height 489
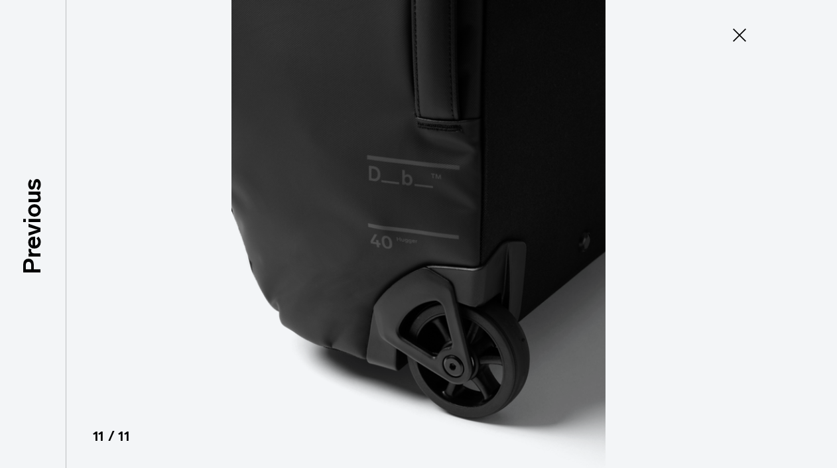
click at [458, 215] on img at bounding box center [418, 234] width 597 height 468
click at [740, 35] on icon at bounding box center [739, 35] width 13 height 13
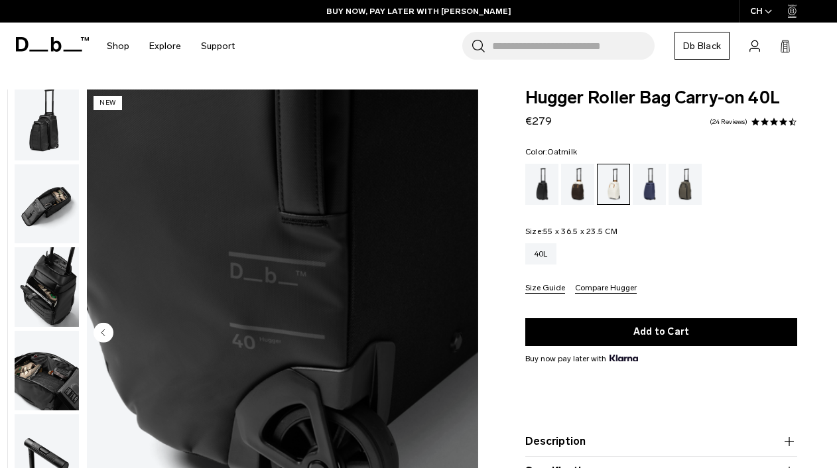
scroll to position [0, 0]
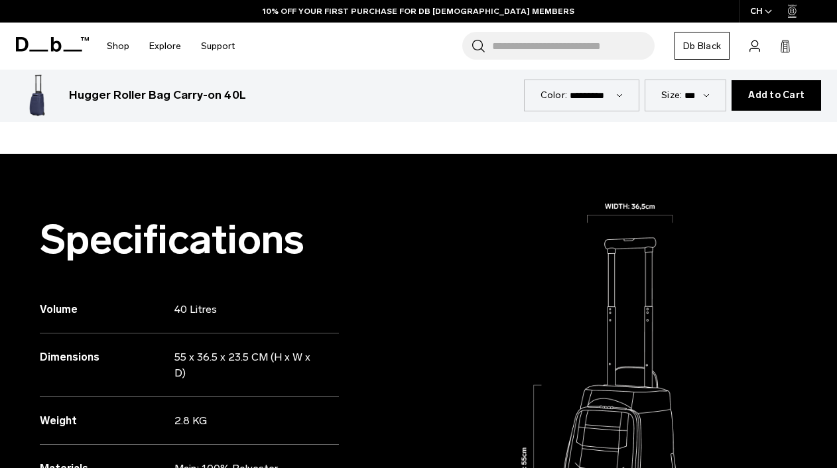
scroll to position [543, 0]
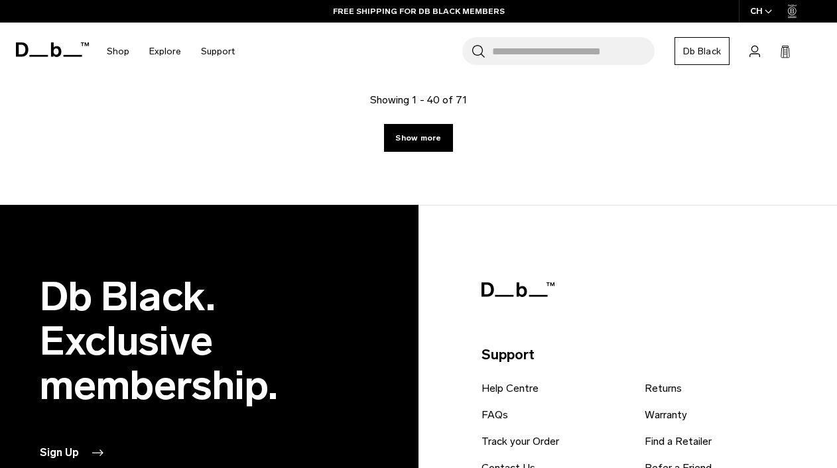
scroll to position [3729, 0]
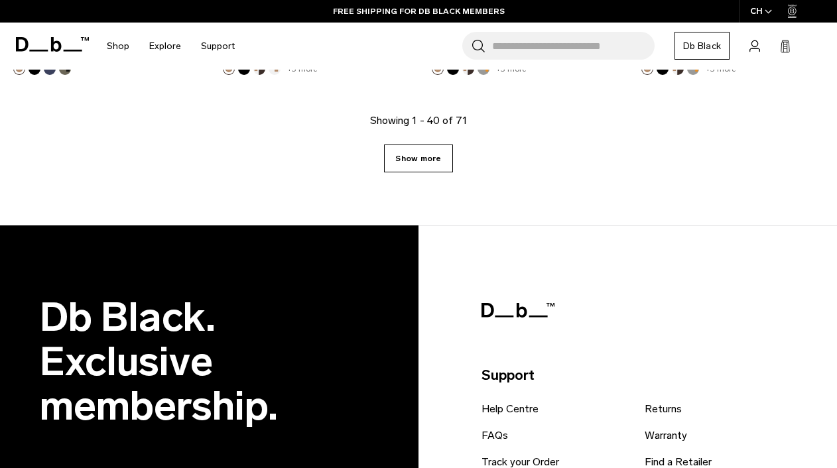
click at [438, 154] on link "Show more" at bounding box center [418, 159] width 68 height 28
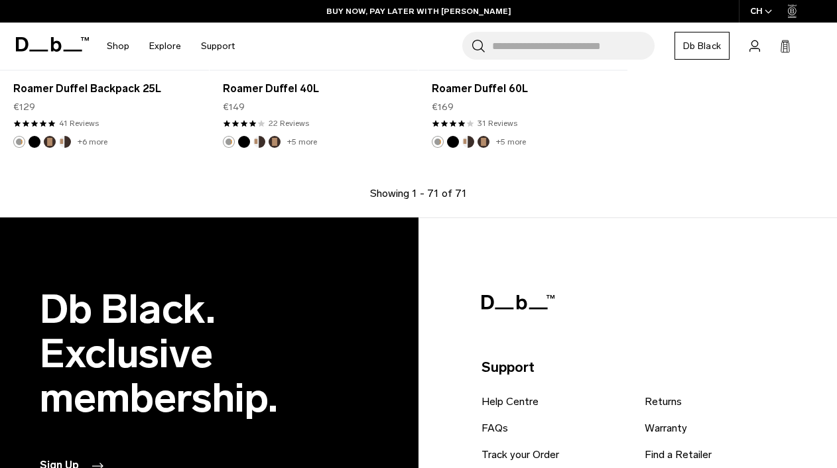
scroll to position [6318, 0]
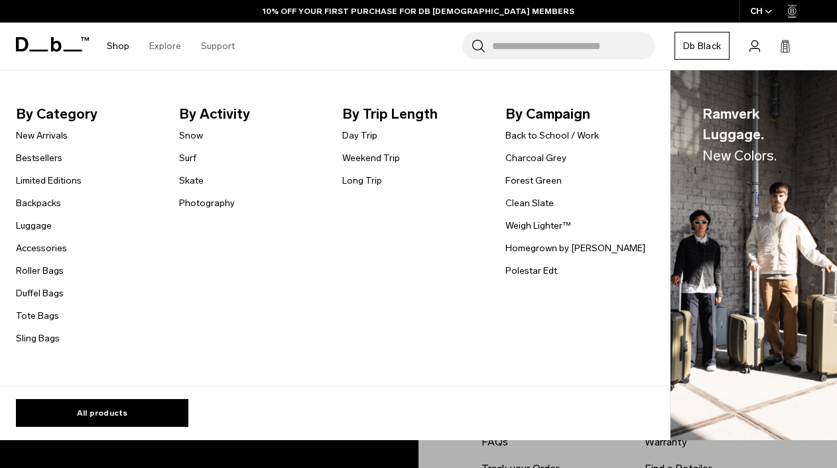
click at [104, 45] on li "Shop By Category New Arrivals Bestsellers Limited Editions Backpacks Luggage Ac…" at bounding box center [118, 46] width 42 height 47
click at [549, 133] on link "Back to School / Work" at bounding box center [553, 136] width 94 height 14
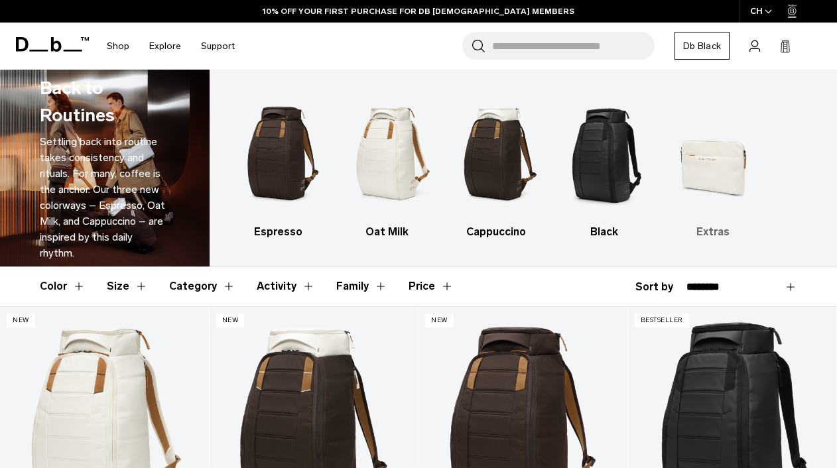
click at [701, 145] on img "5 / 5" at bounding box center [714, 154] width 86 height 128
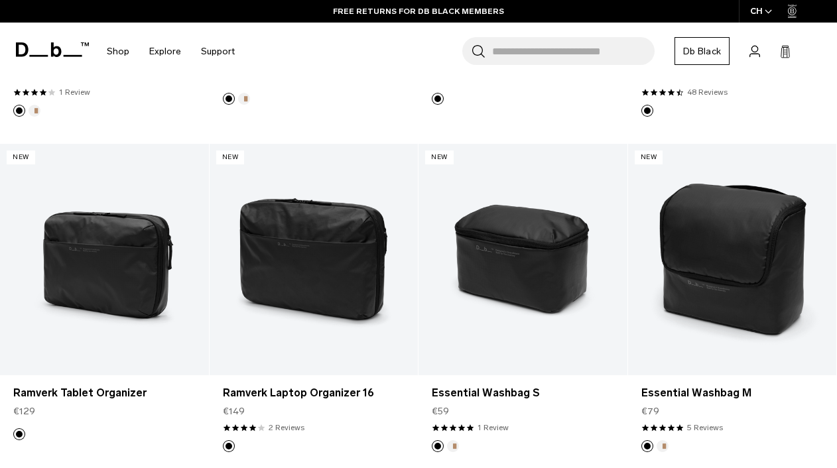
scroll to position [1098, 0]
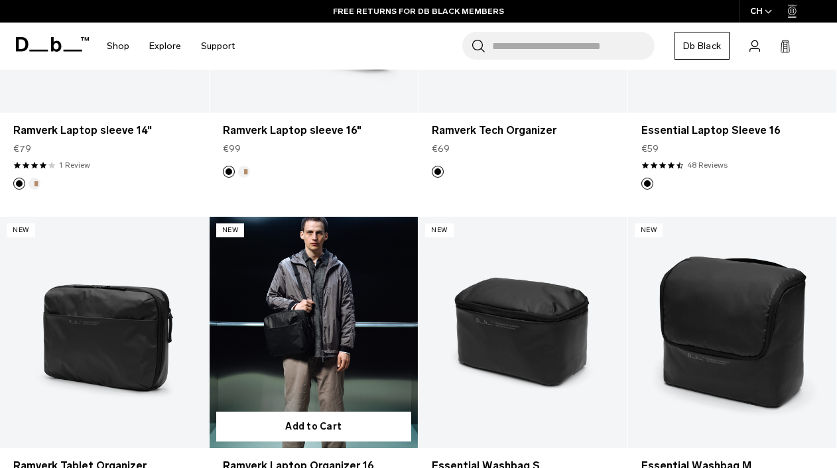
click at [351, 344] on link "Ramverk Laptop Organizer 16" at bounding box center [314, 333] width 209 height 232
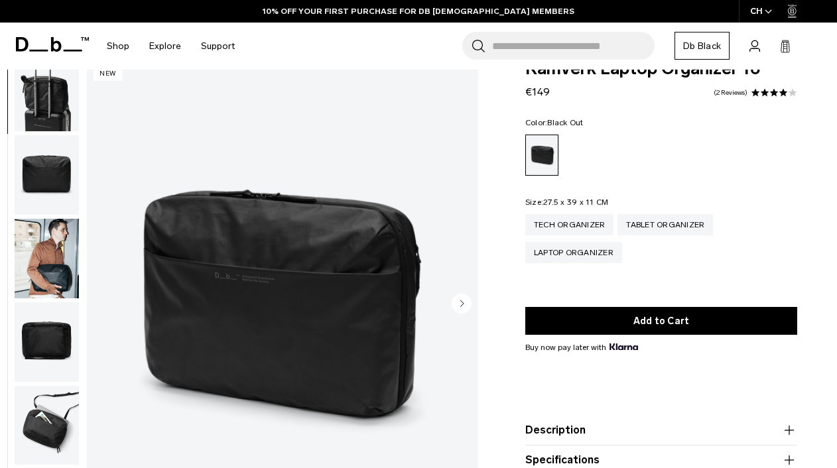
scroll to position [94, 0]
